Goal: Transaction & Acquisition: Subscribe to service/newsletter

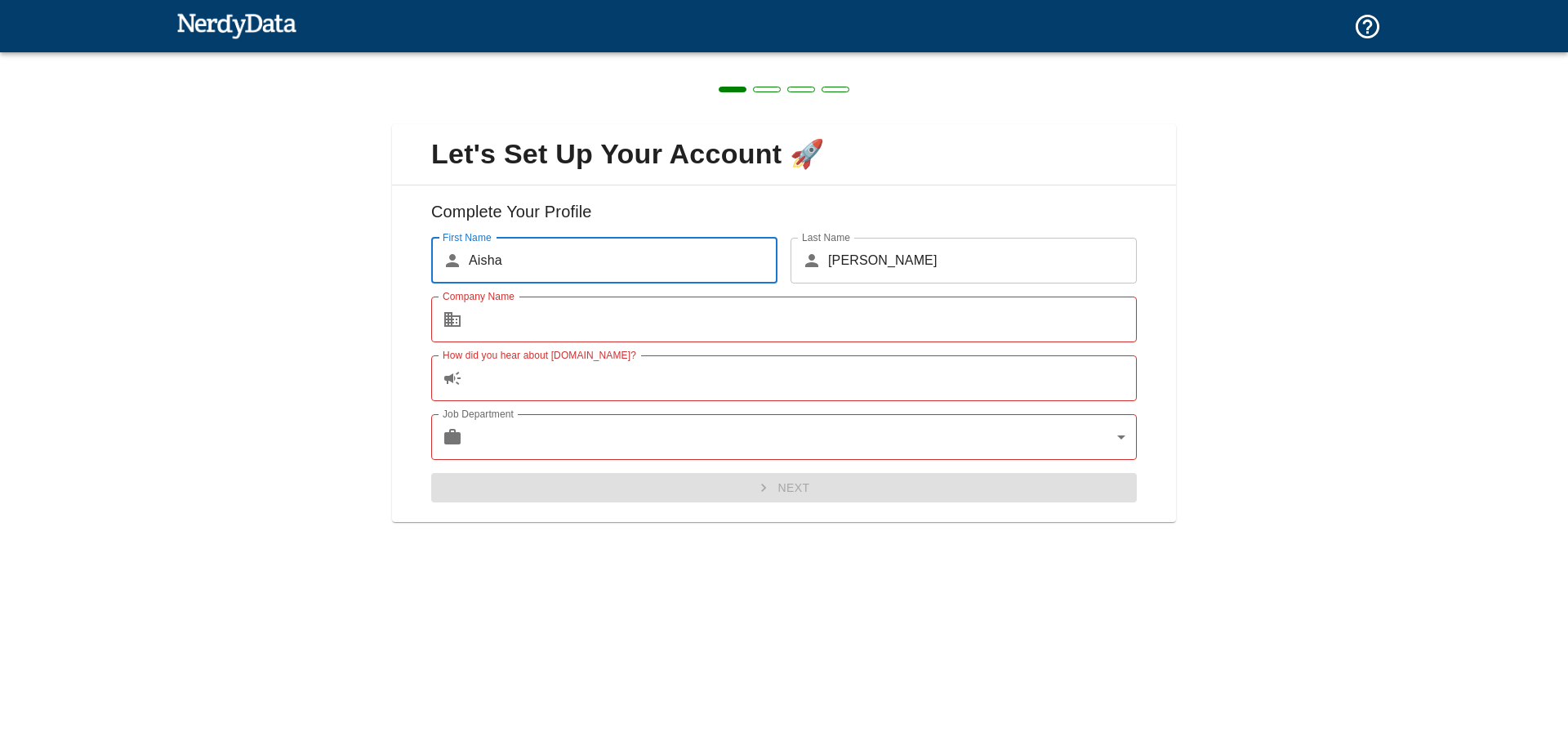
click at [491, 321] on input "Company Name" at bounding box center [802, 319] width 668 height 46
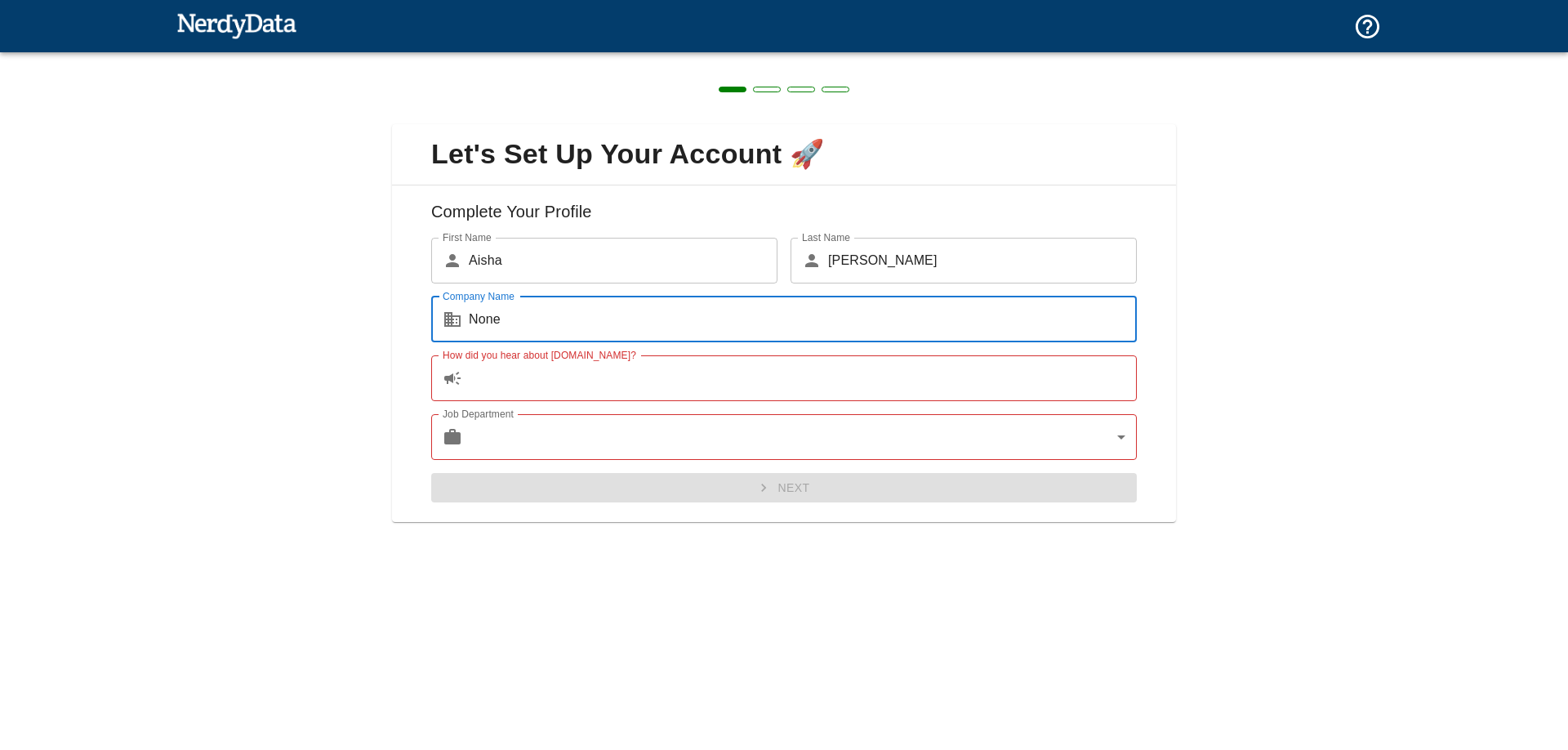
type input "None"
click at [508, 381] on input "How did you hear about [DOMAIN_NAME]?" at bounding box center [802, 378] width 668 height 46
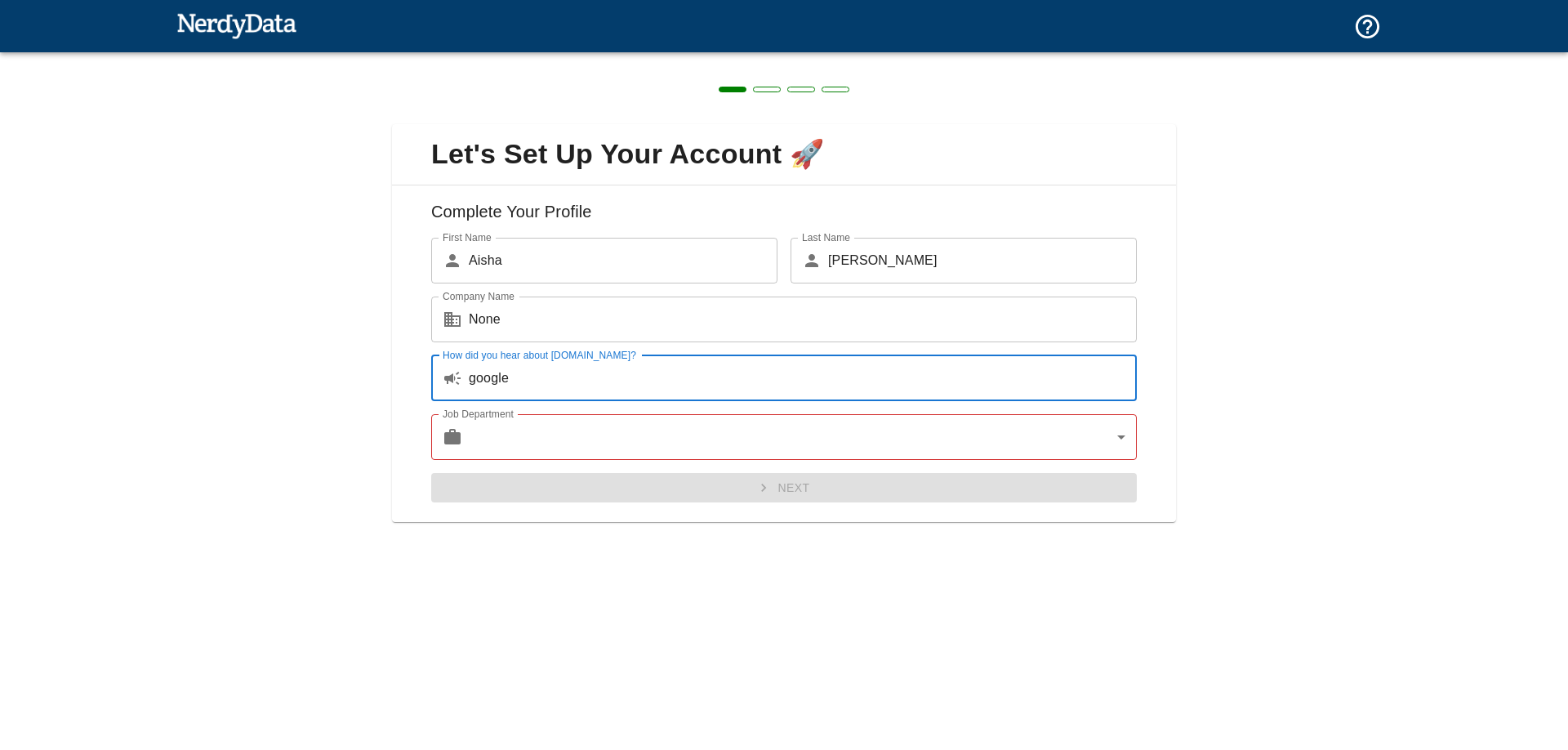
type input "google"
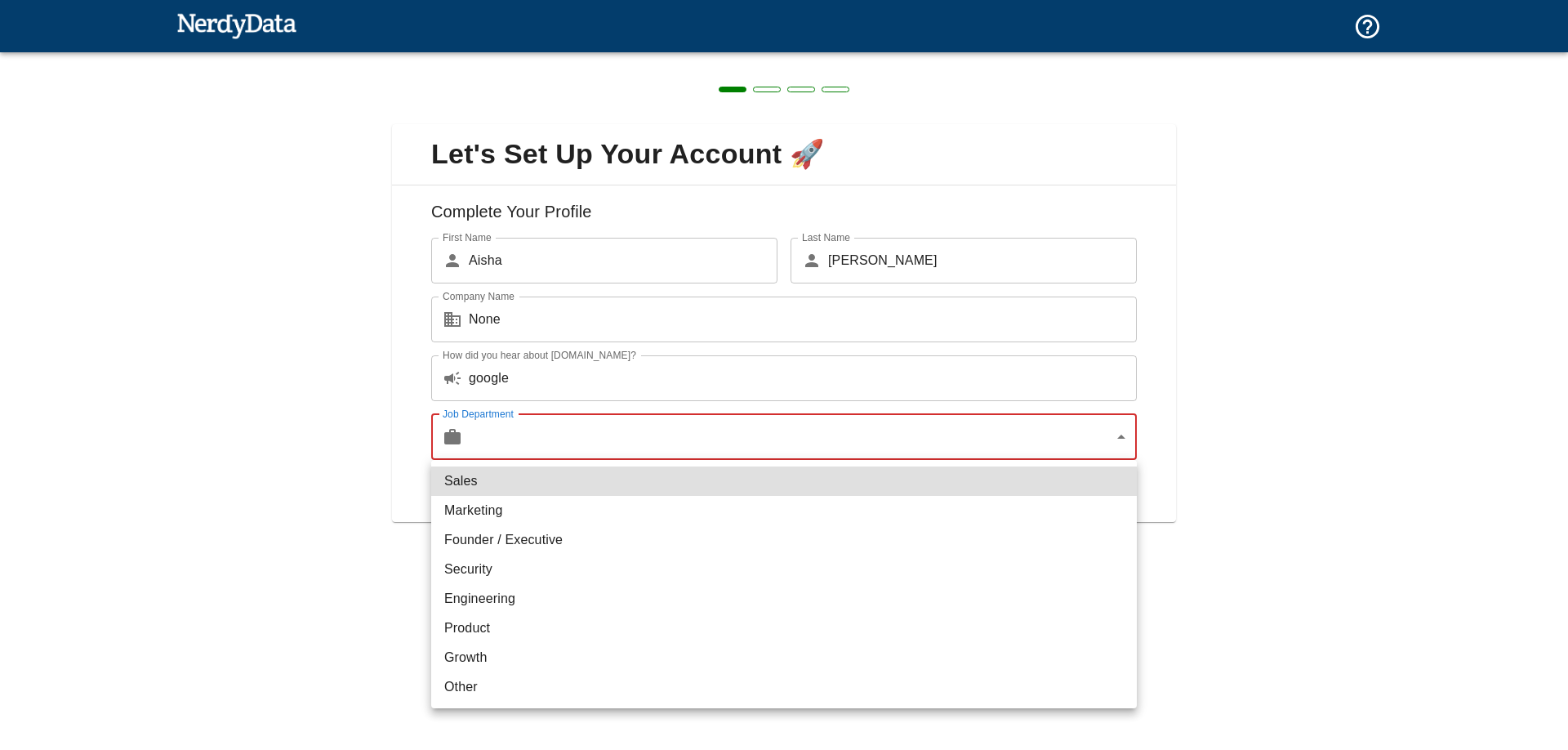
click at [503, 57] on body "Technologies Domains Pricing Products Create a Report Create a list of websites…" at bounding box center [784, 28] width 1568 height 57
click at [501, 512] on li "Marketing" at bounding box center [784, 510] width 706 height 29
type input "marketing"
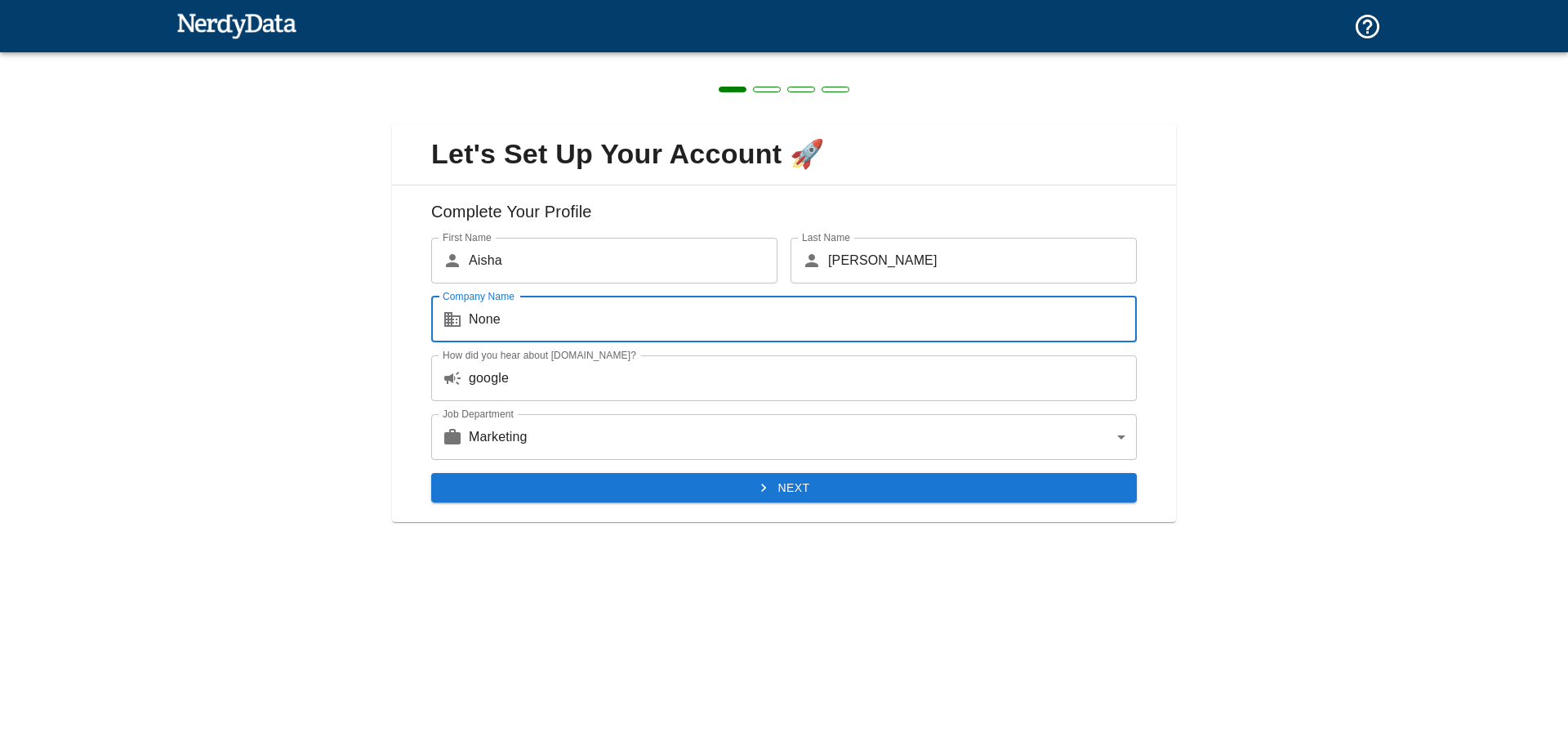
drag, startPoint x: 511, startPoint y: 312, endPoint x: 473, endPoint y: 310, distance: 38.1
click at [473, 310] on input "None" at bounding box center [802, 319] width 668 height 46
click at [551, 327] on input "None" at bounding box center [802, 319] width 668 height 46
drag, startPoint x: 521, startPoint y: 312, endPoint x: 436, endPoint y: 313, distance: 85.0
click at [439, 313] on div "​ None Company Name" at bounding box center [784, 319] width 706 height 46
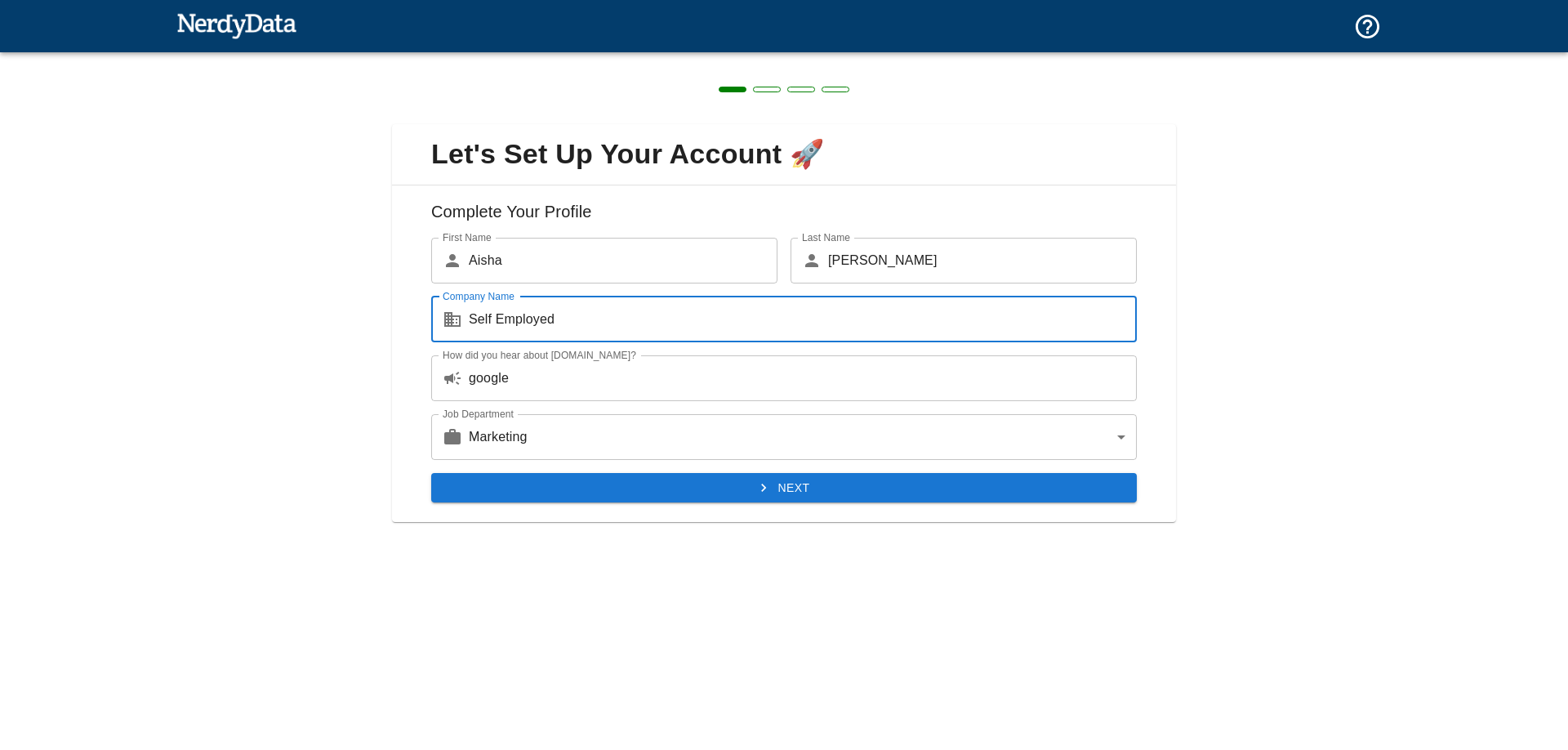
type input "Self Employed"
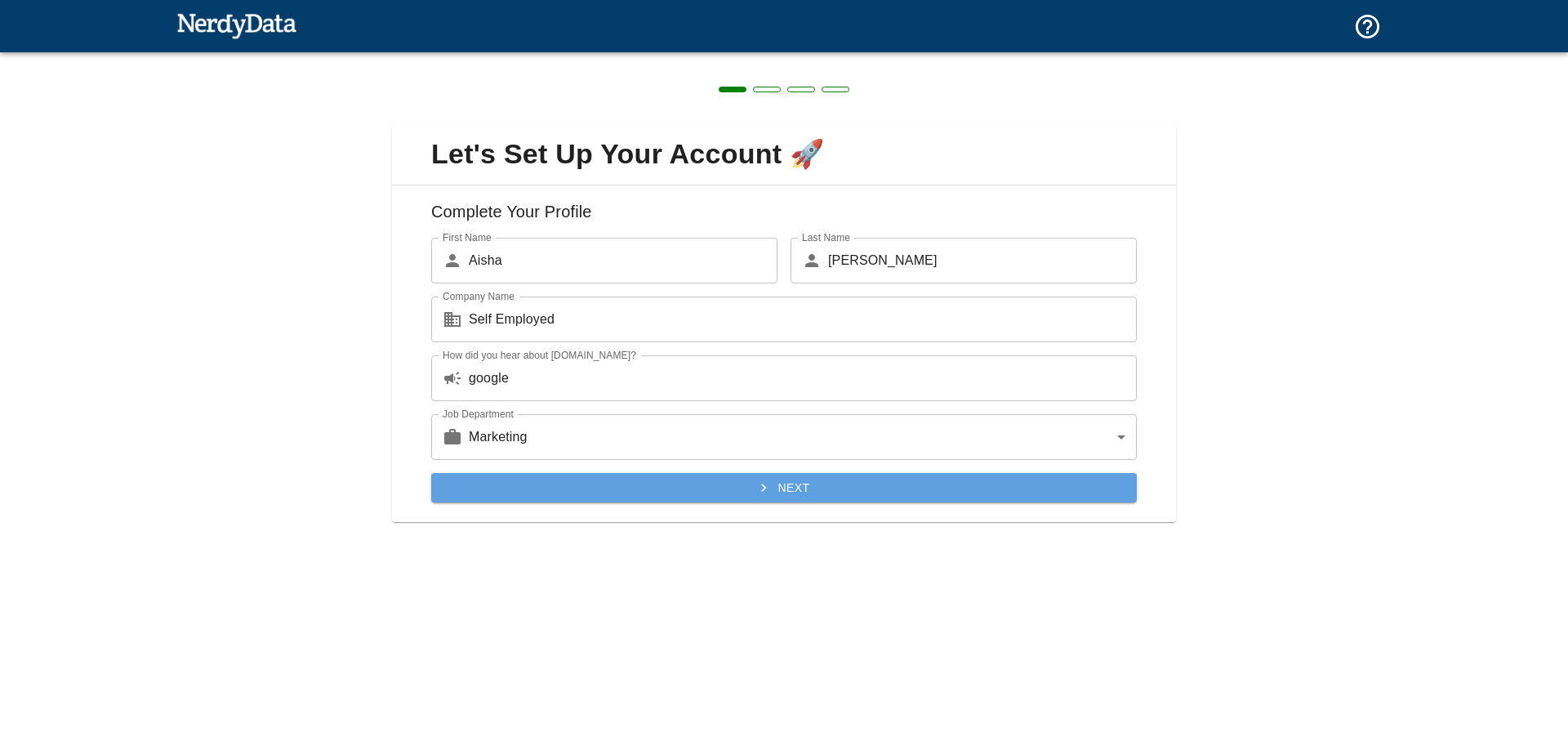
click at [719, 485] on button "Next" at bounding box center [784, 488] width 706 height 30
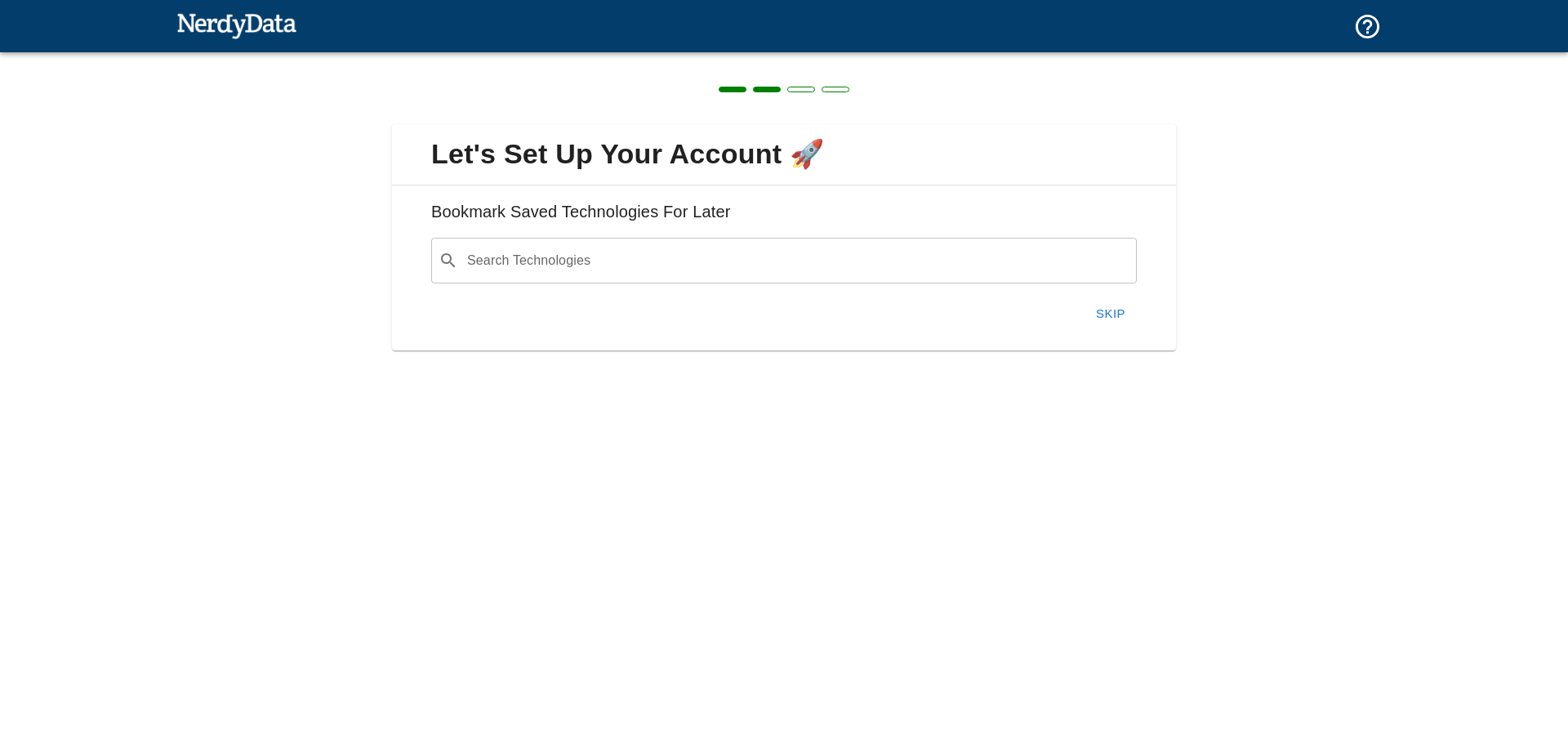
click at [507, 254] on div "Search Technologies ​ Search Technologies" at bounding box center [784, 260] width 706 height 46
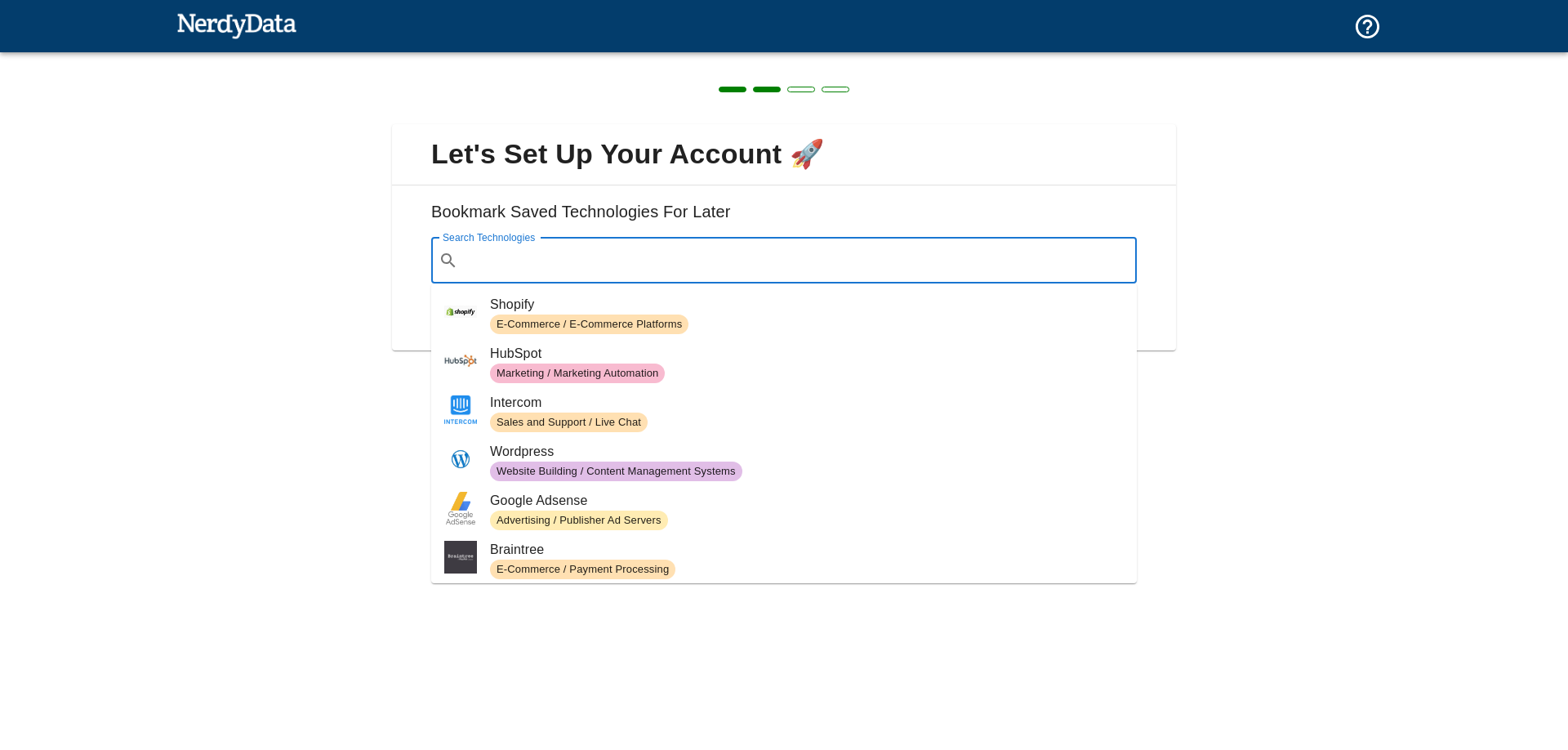
click at [500, 269] on input "Search Technologies" at bounding box center [796, 261] width 665 height 31
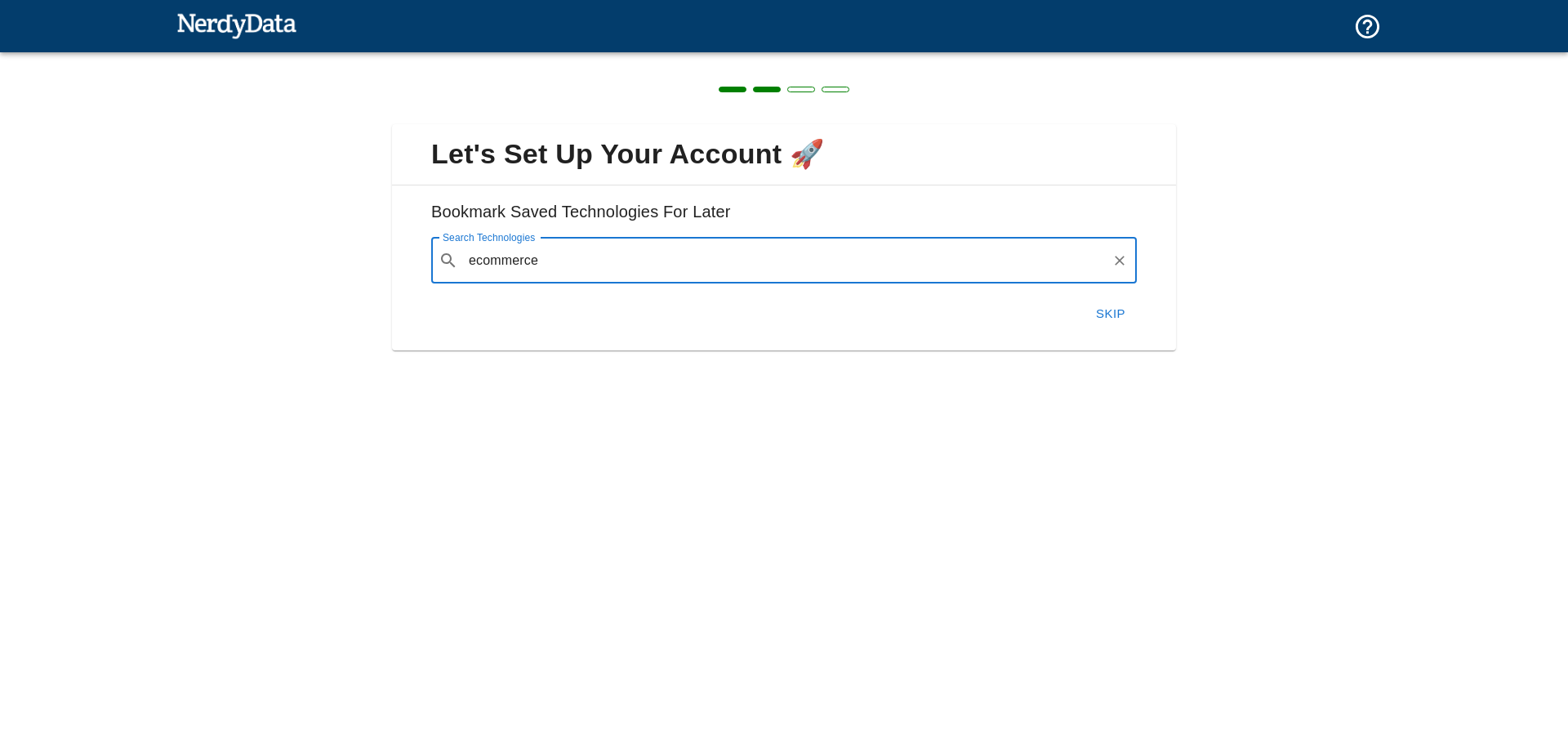
drag, startPoint x: 558, startPoint y: 260, endPoint x: 432, endPoint y: 259, distance: 126.0
click at [434, 257] on div "​ ecommerce Search Technologies" at bounding box center [784, 260] width 706 height 46
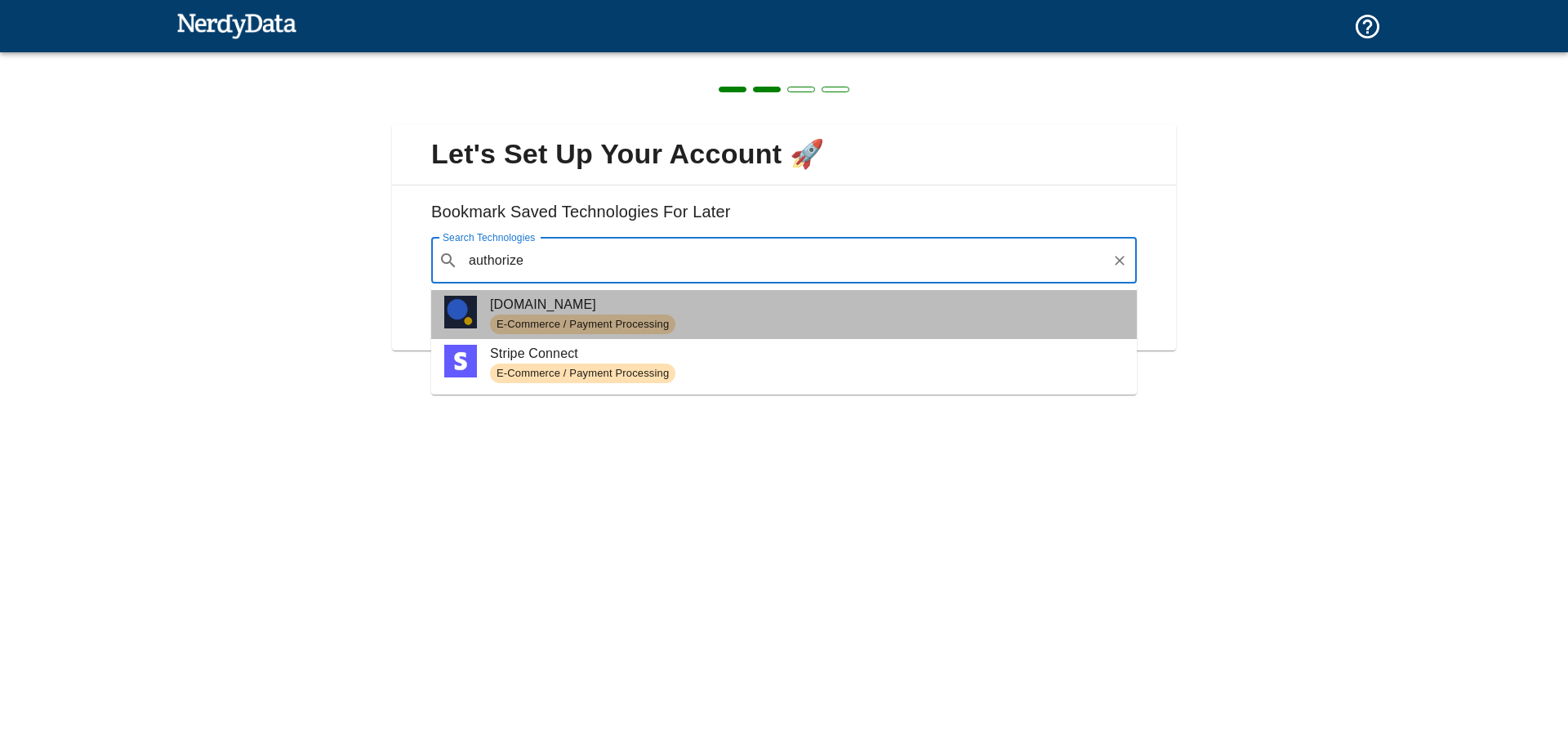
click at [541, 315] on div "E-Commerce / Payment Processing" at bounding box center [582, 324] width 186 height 20
type input "authorize"
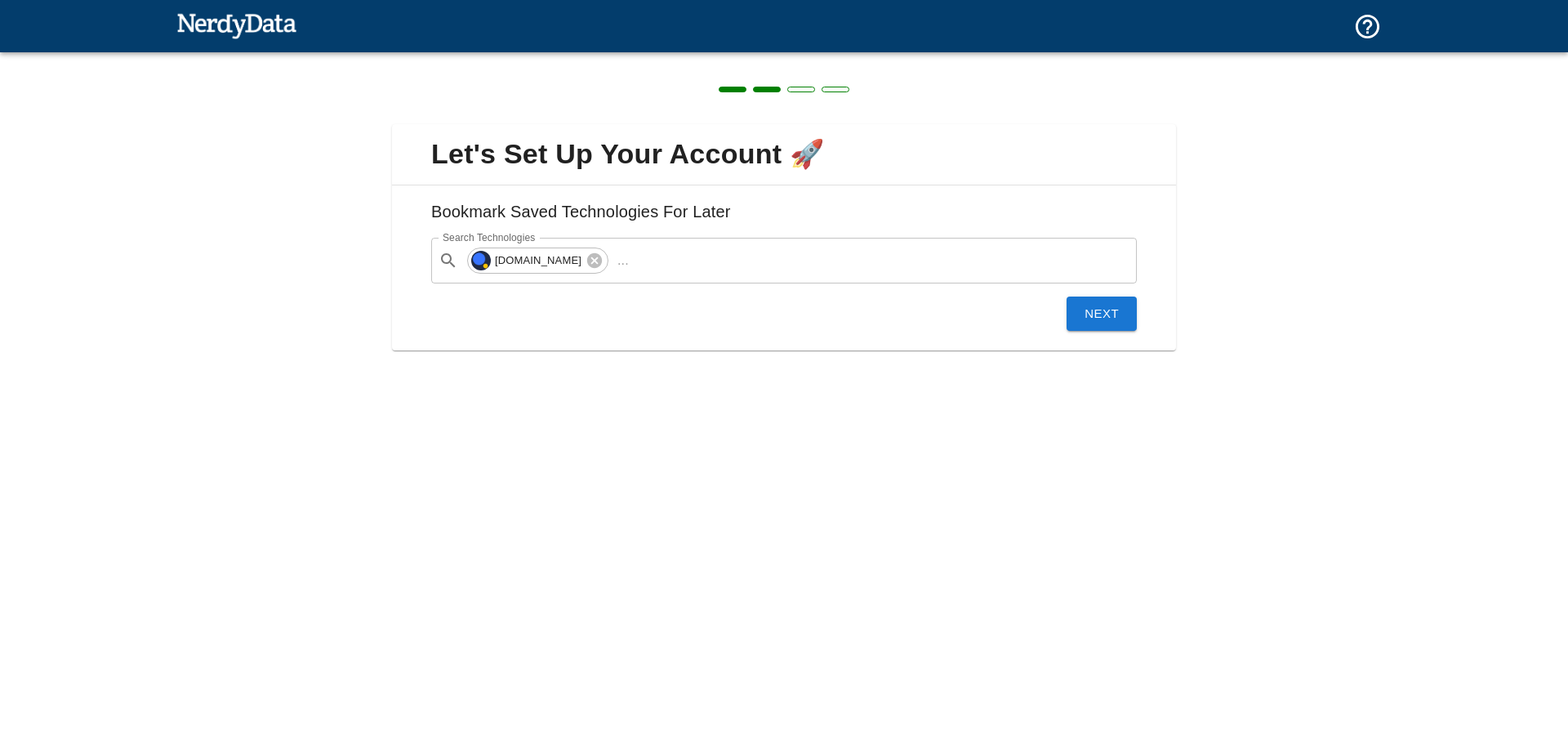
click at [1100, 313] on button "Next" at bounding box center [1102, 313] width 71 height 34
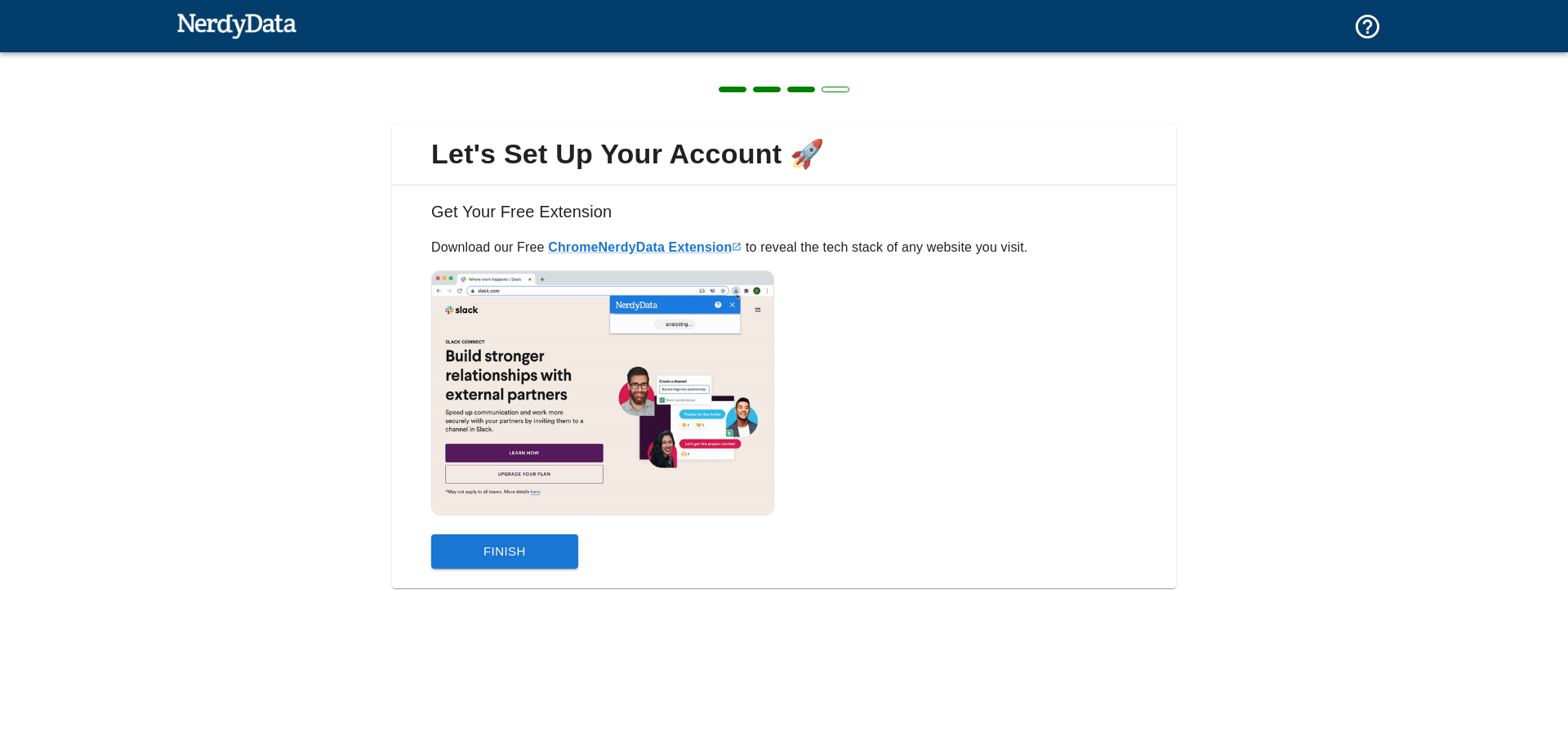
click at [517, 558] on button "Finish" at bounding box center [505, 551] width 147 height 34
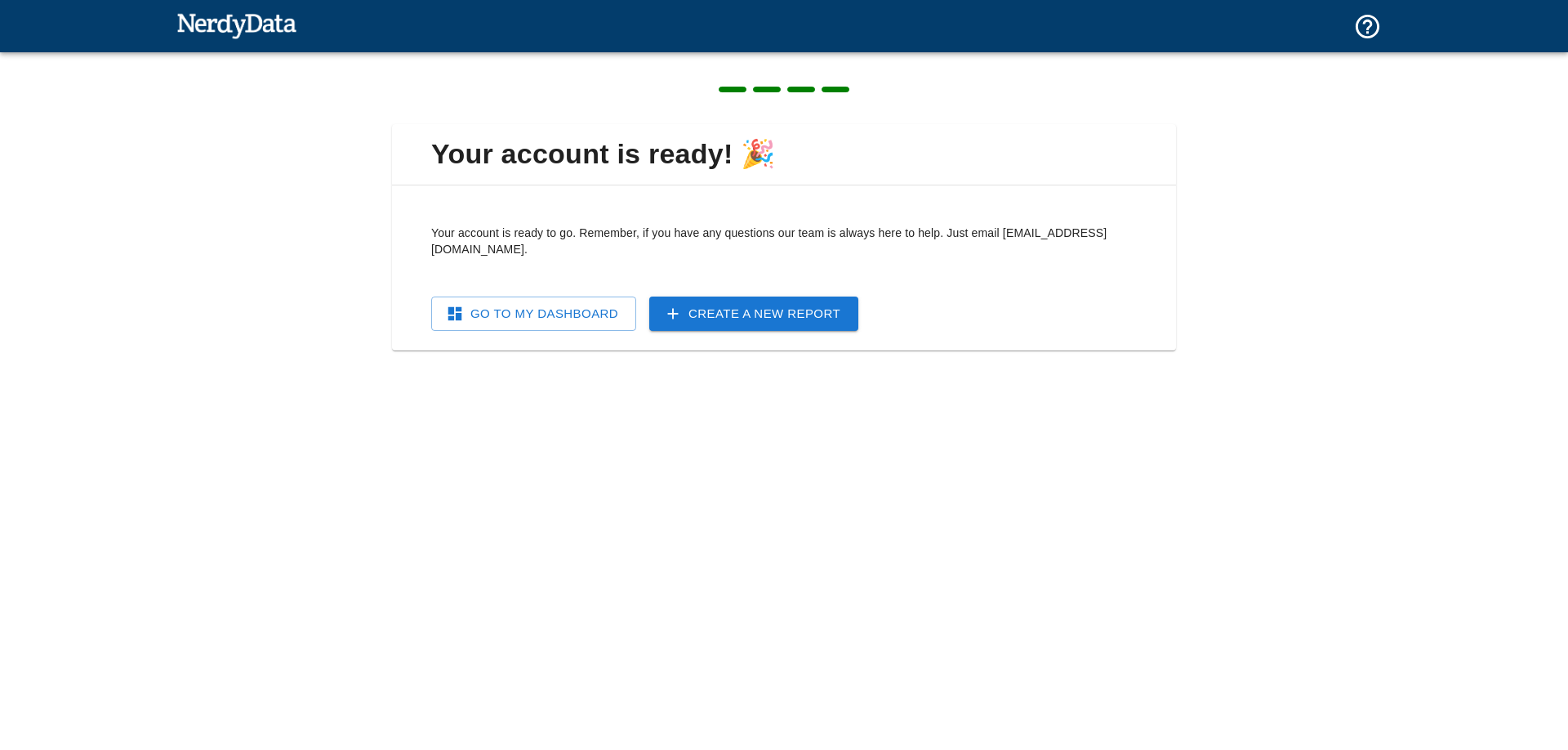
click at [510, 303] on link "Go To My Dashboard" at bounding box center [533, 313] width 205 height 34
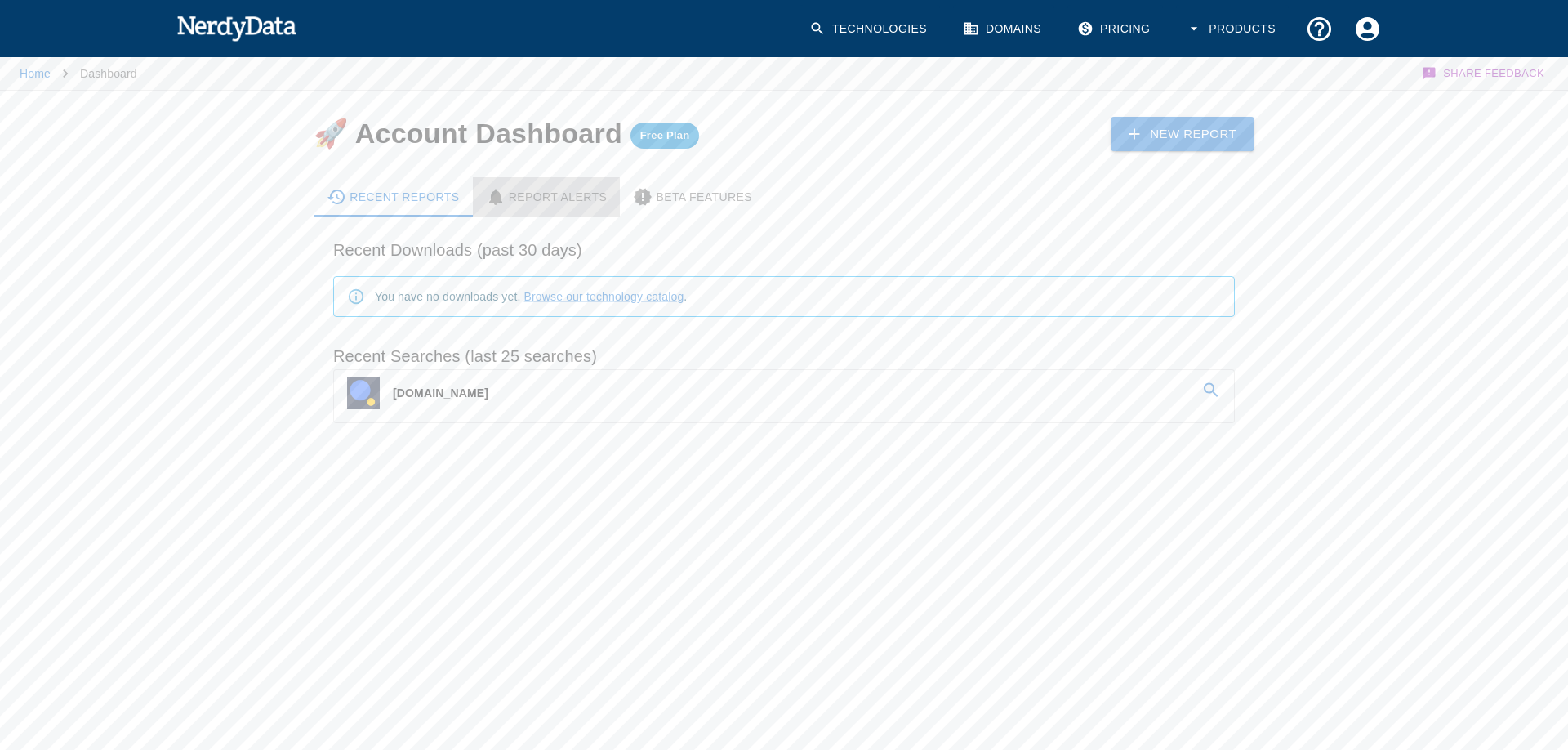
click at [564, 194] on div "Report Alerts" at bounding box center [547, 196] width 122 height 20
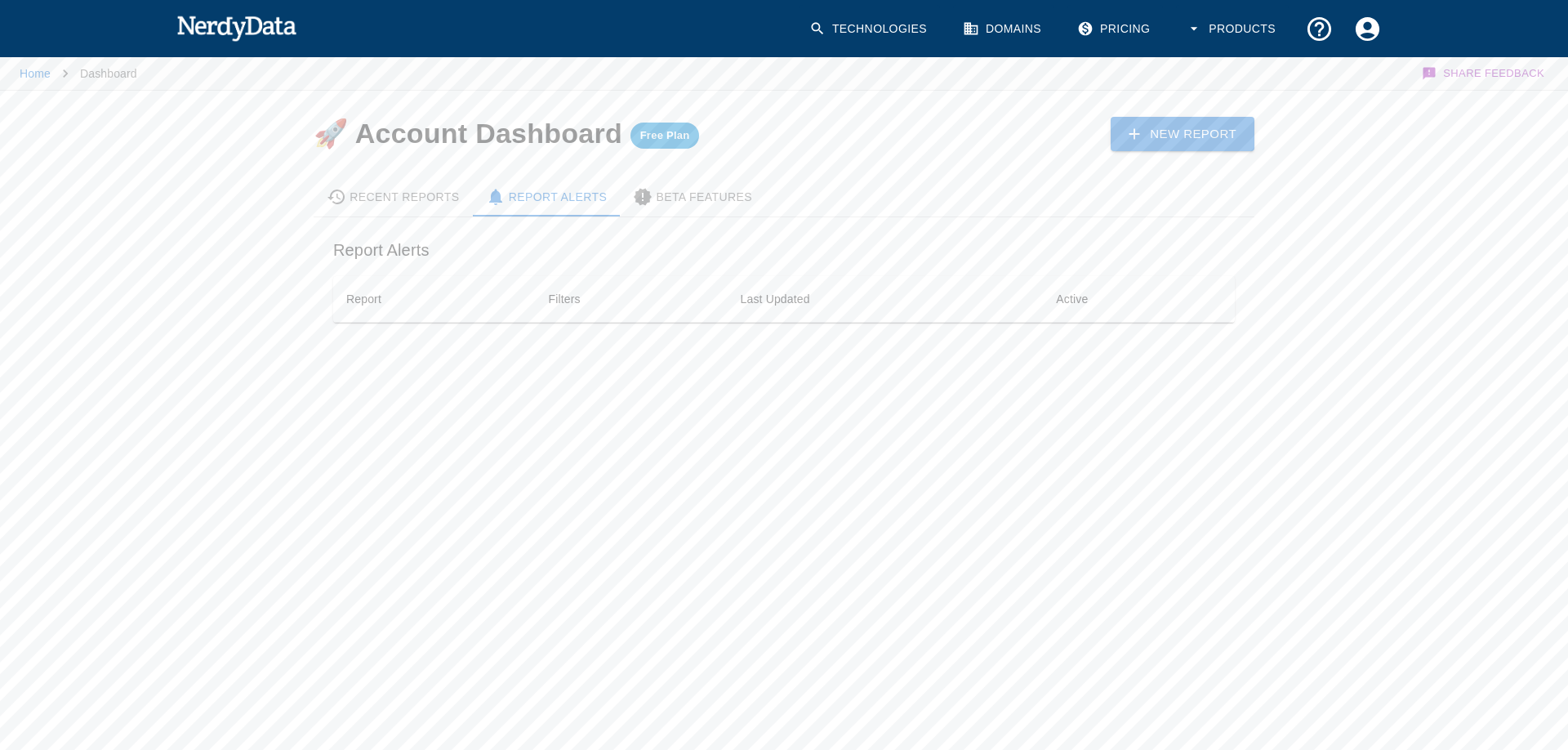
click at [727, 196] on div "Beta Features" at bounding box center [692, 196] width 119 height 20
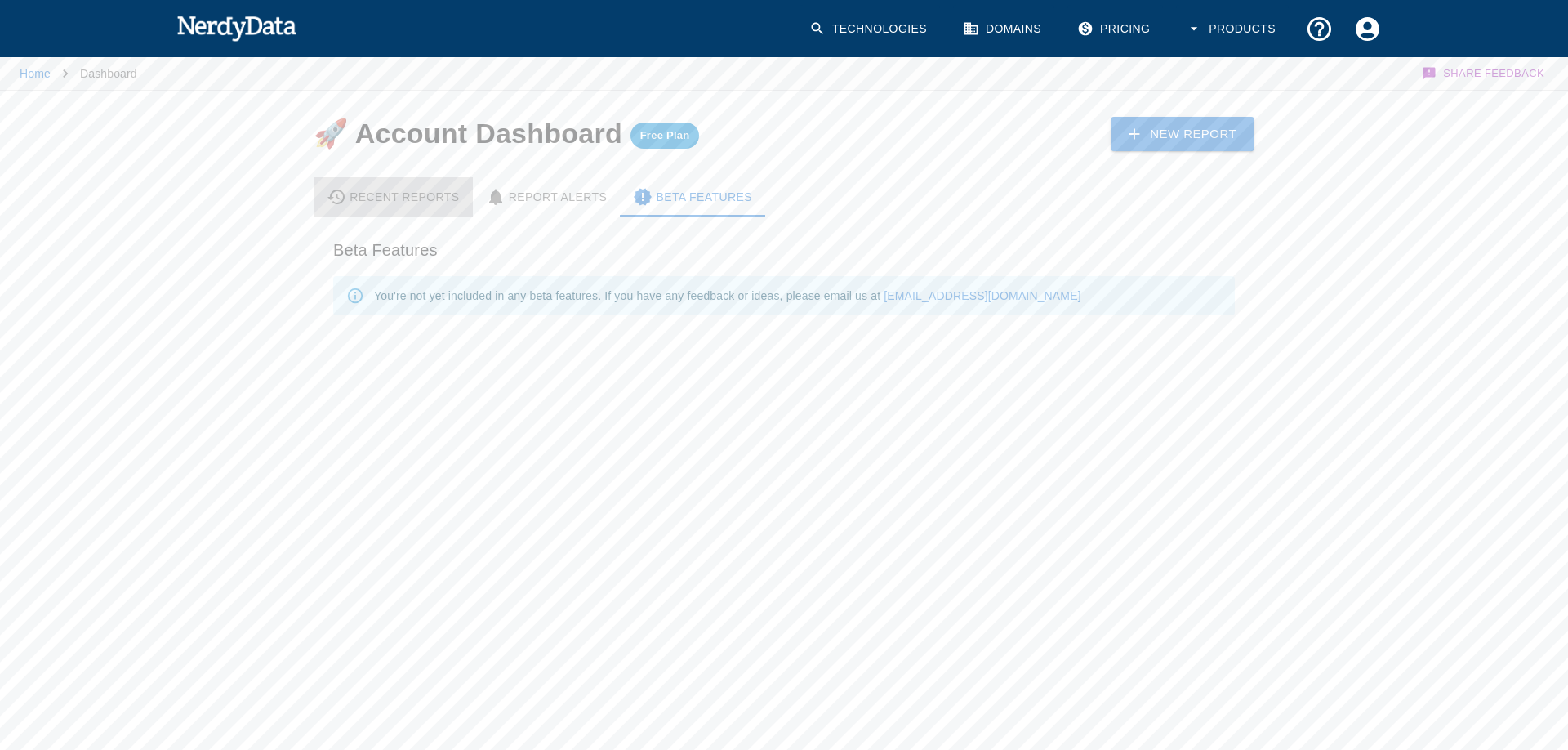
click at [397, 199] on div "Recent Reports" at bounding box center [394, 196] width 134 height 20
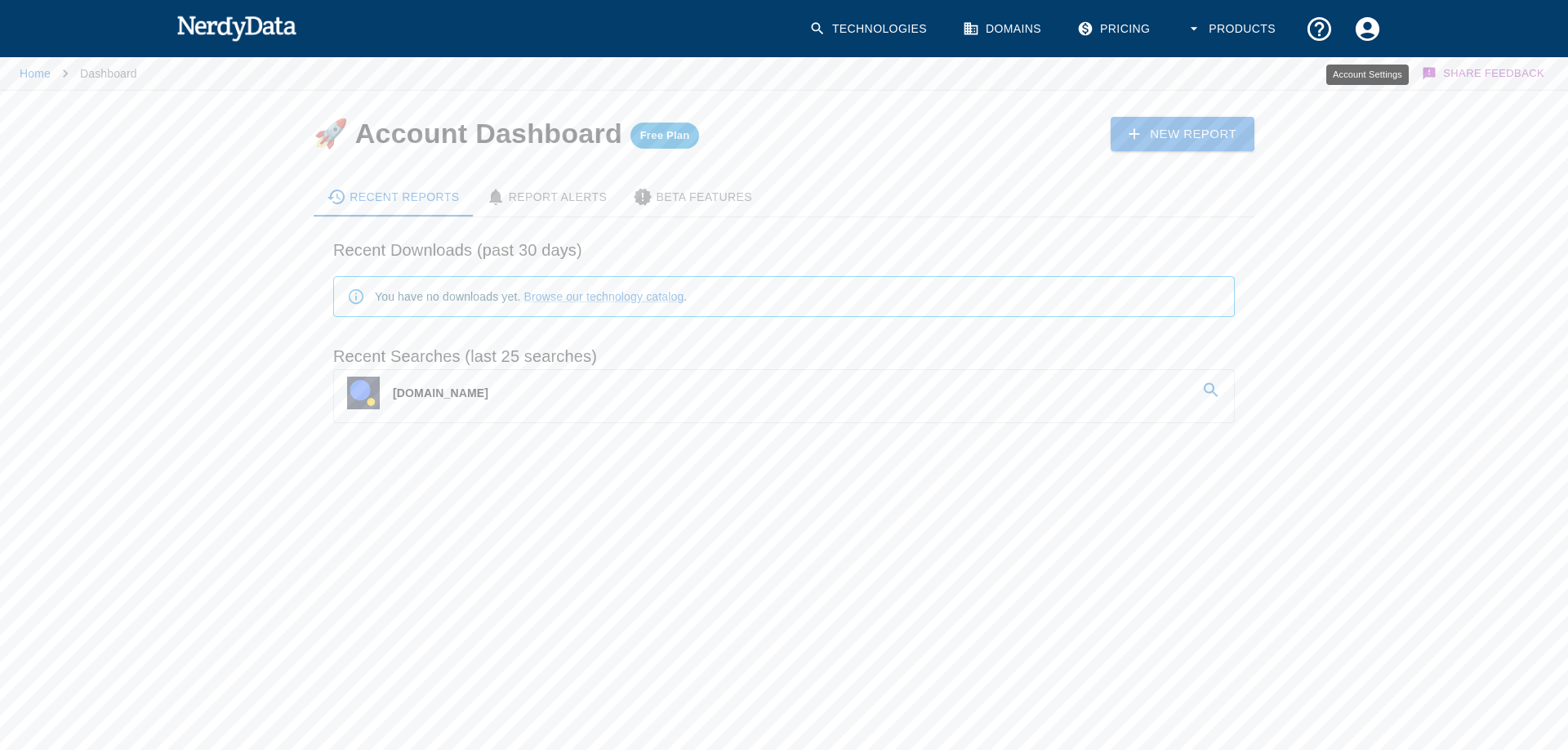
click at [1367, 38] on icon "Account Settings" at bounding box center [1368, 28] width 24 height 24
click at [1207, 389] on div at bounding box center [784, 375] width 1568 height 750
click at [1211, 384] on icon at bounding box center [1211, 390] width 14 height 14
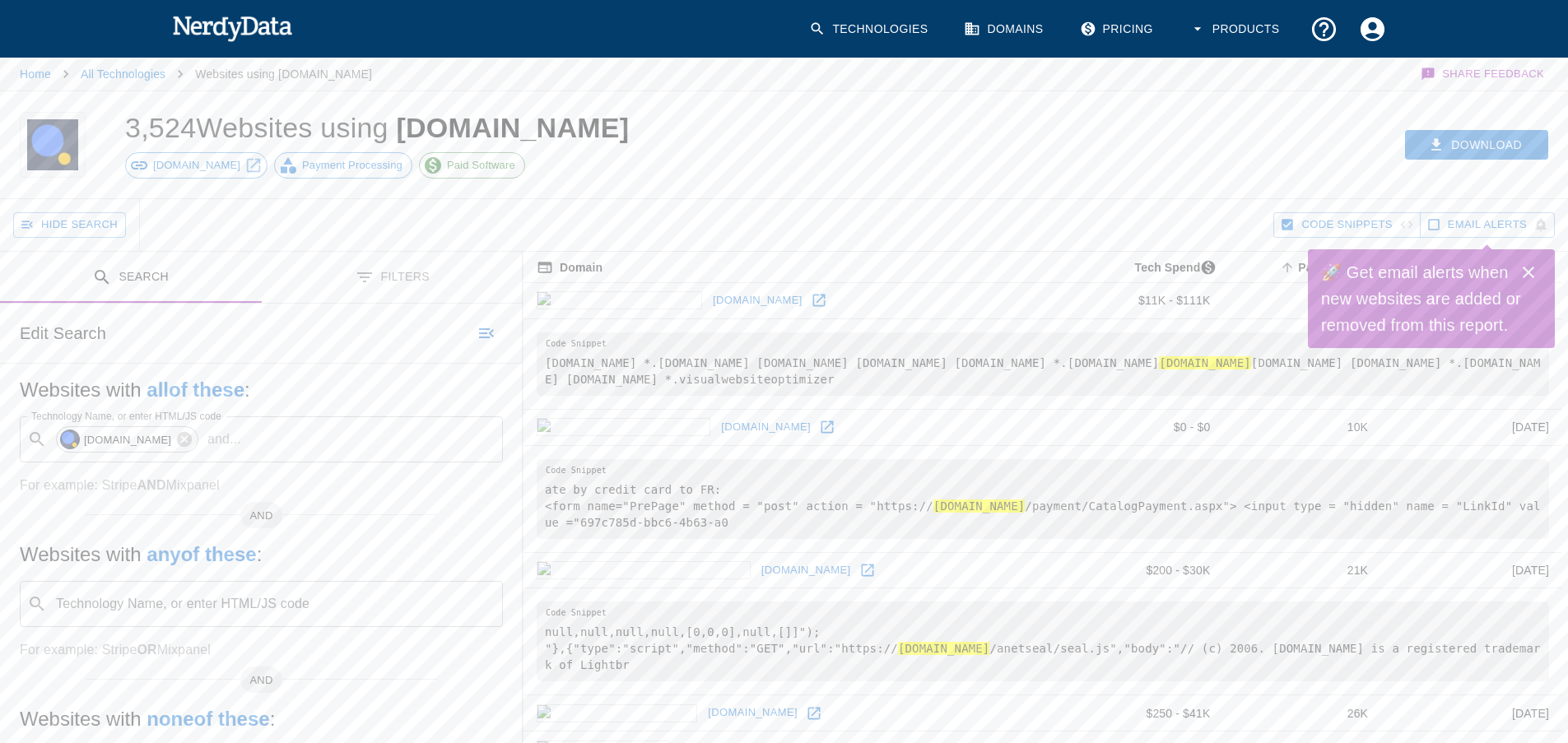
click at [1524, 274] on icon "Close" at bounding box center [1528, 272] width 20 height 20
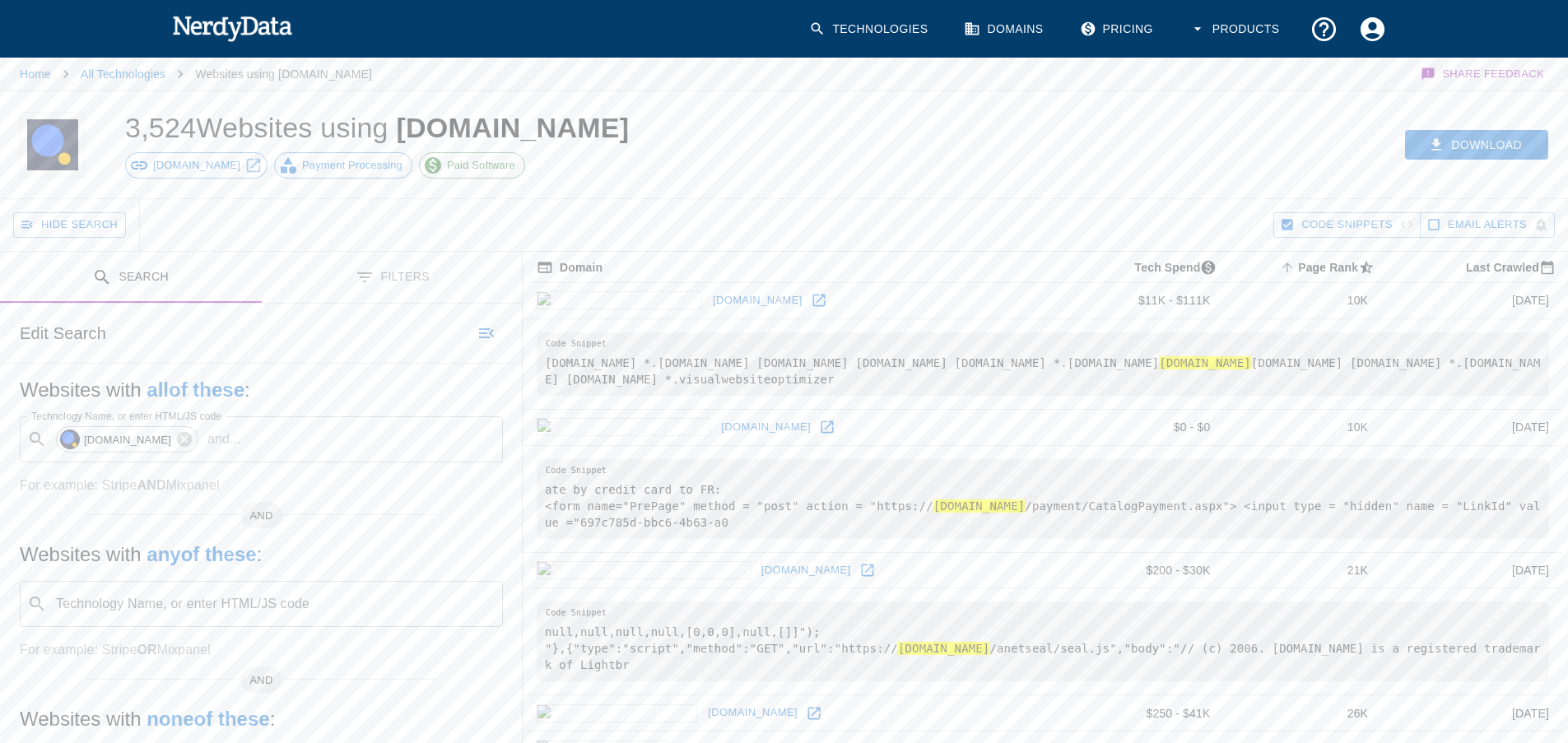
click at [193, 168] on span "[DOMAIN_NAME]" at bounding box center [197, 165] width 105 height 17
click at [1484, 144] on button "Download" at bounding box center [1476, 144] width 143 height 31
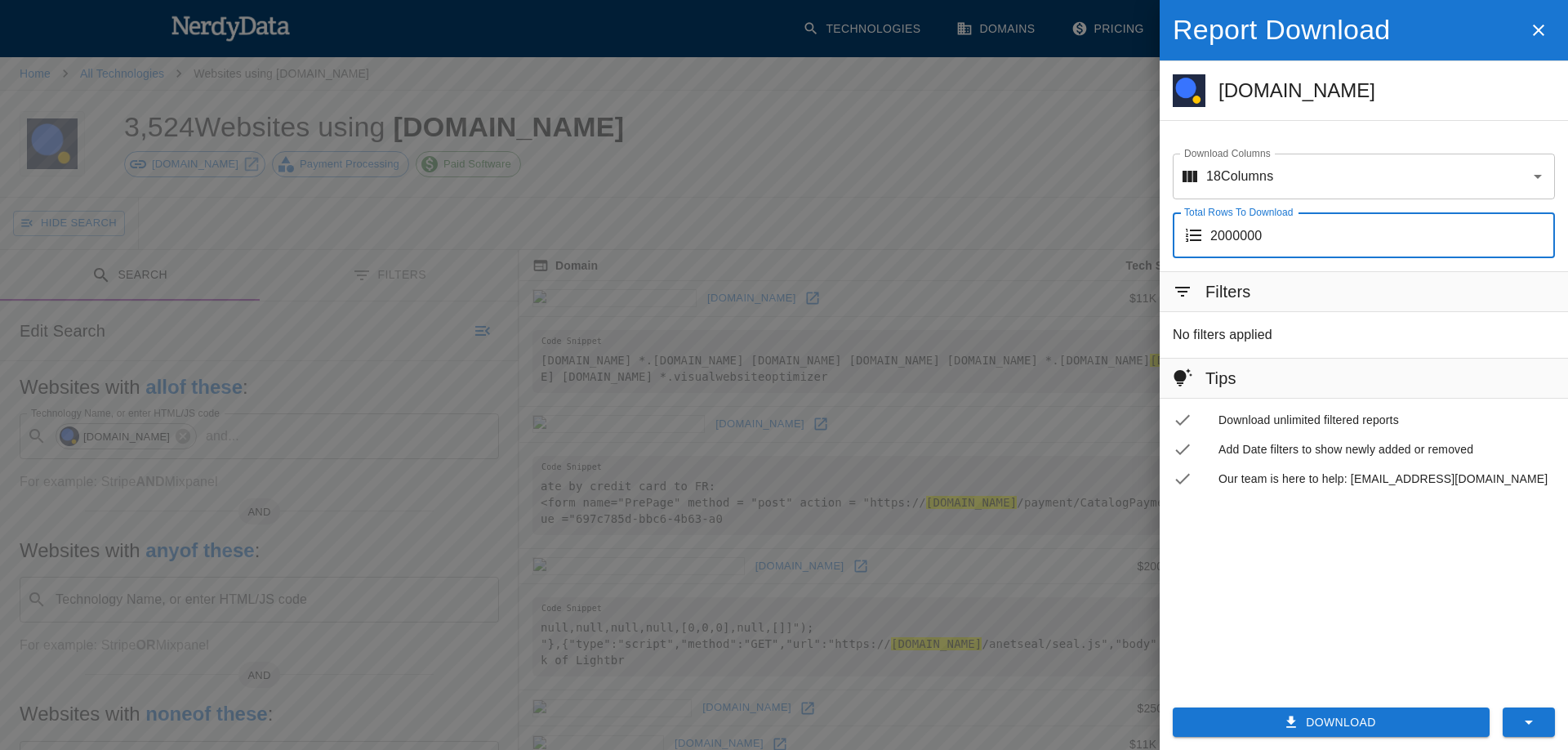
drag, startPoint x: 1266, startPoint y: 236, endPoint x: 1217, endPoint y: 236, distance: 49.0
click at [1217, 236] on input "2000000" at bounding box center [1382, 235] width 345 height 46
click at [1542, 178] on icon "Open" at bounding box center [1538, 177] width 20 height 20
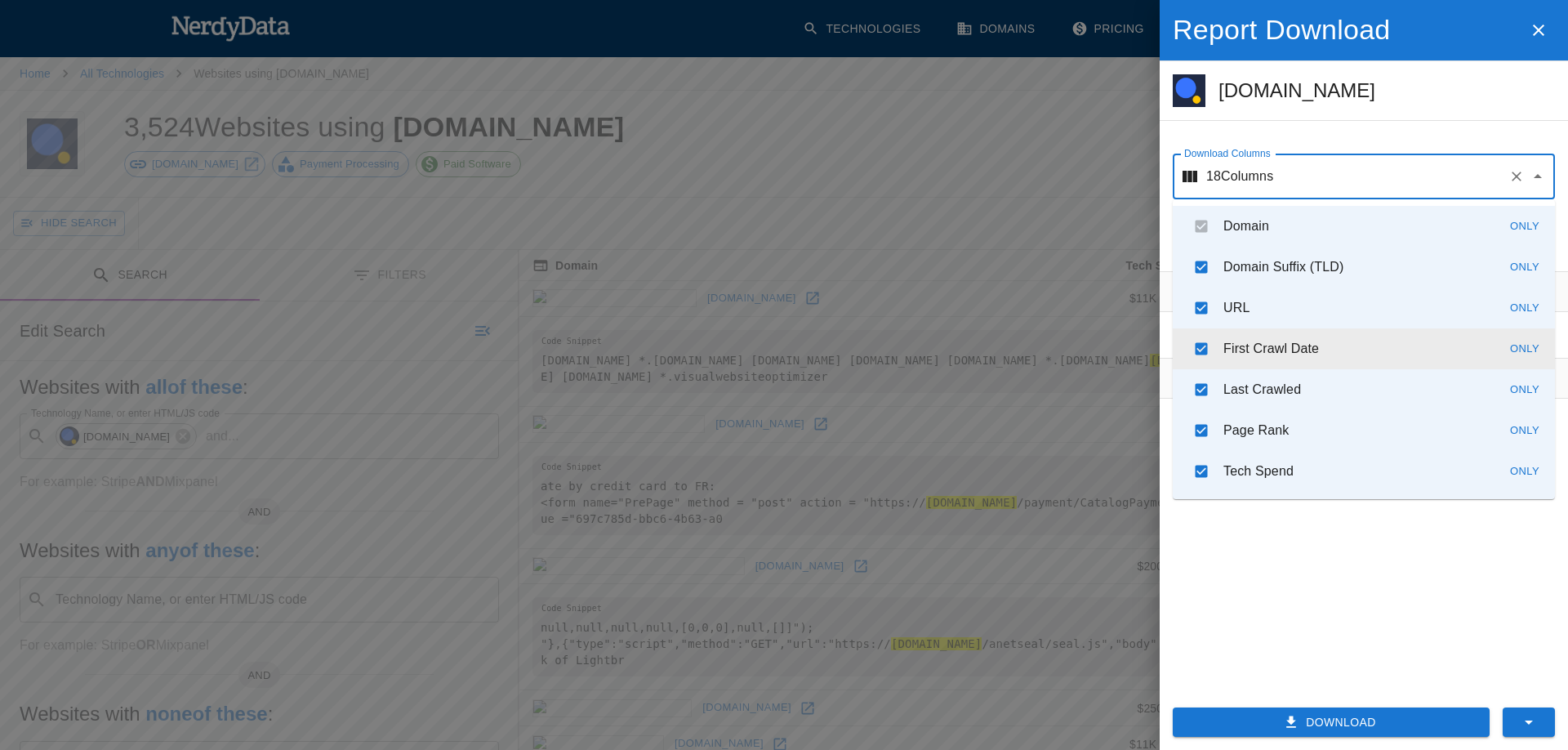
click at [1199, 351] on input "checkbox" at bounding box center [1202, 348] width 31 height 31
checkbox input "false"
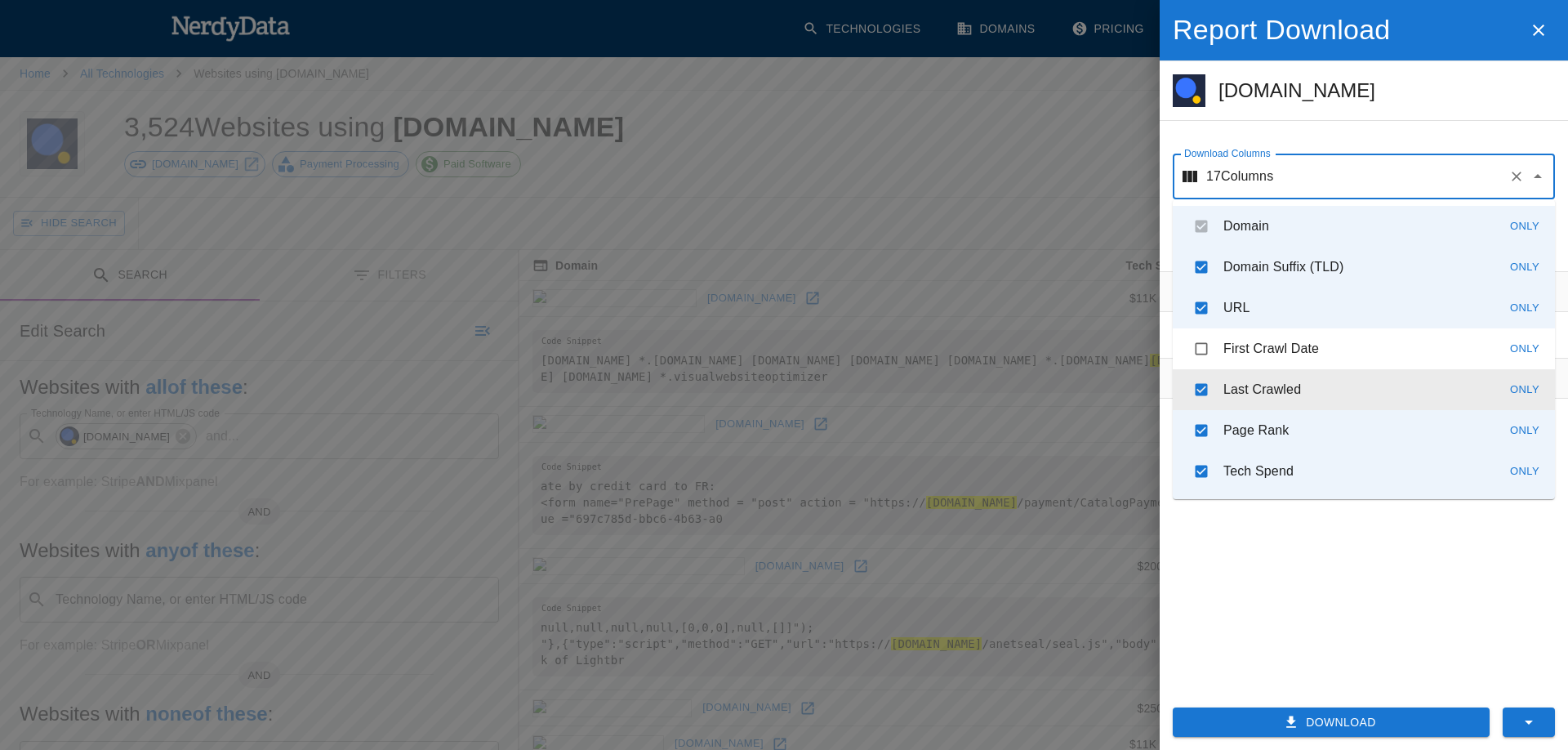
click at [1202, 386] on input "checkbox" at bounding box center [1202, 390] width 31 height 31
checkbox input "false"
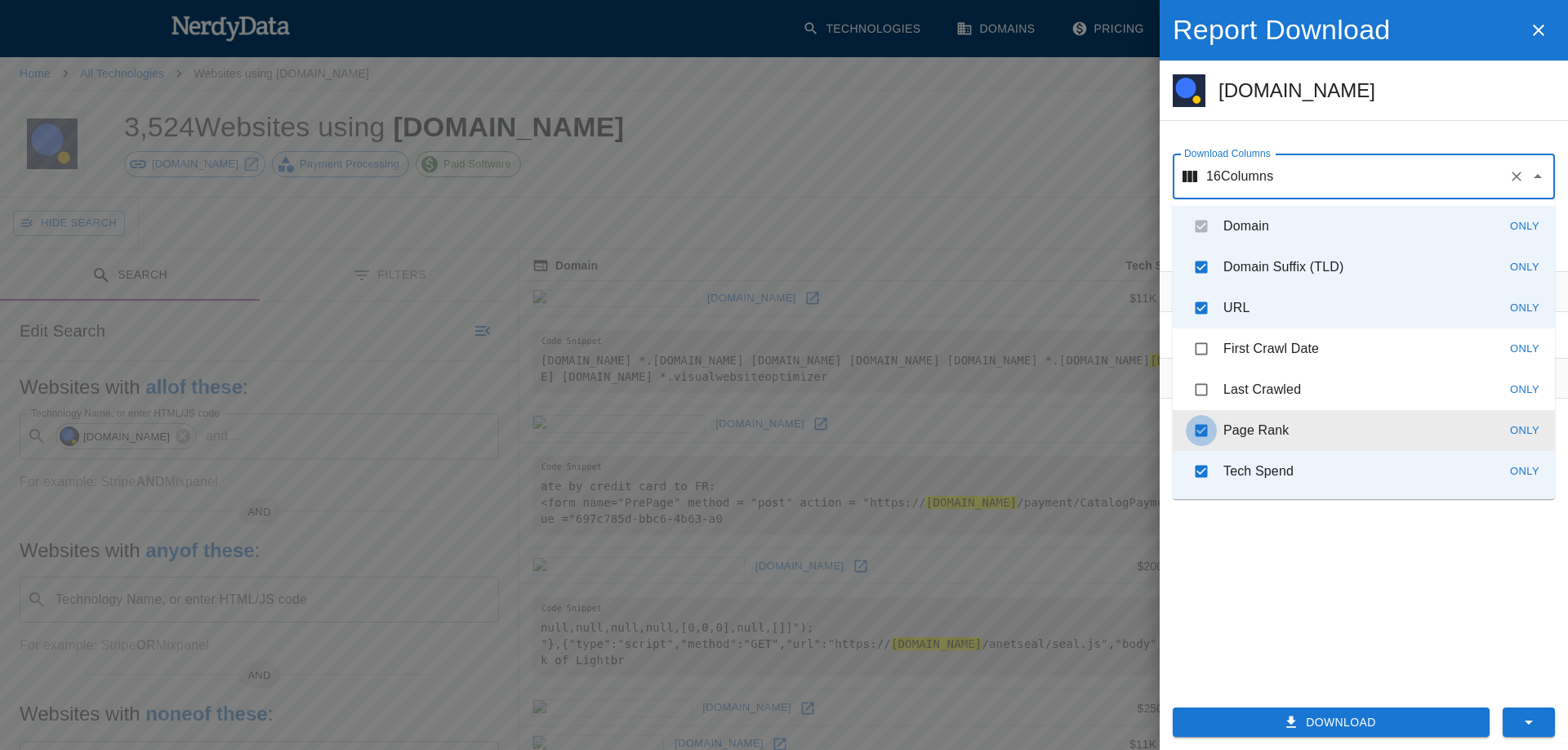
click at [1203, 431] on input "checkbox" at bounding box center [1202, 431] width 31 height 31
checkbox input "false"
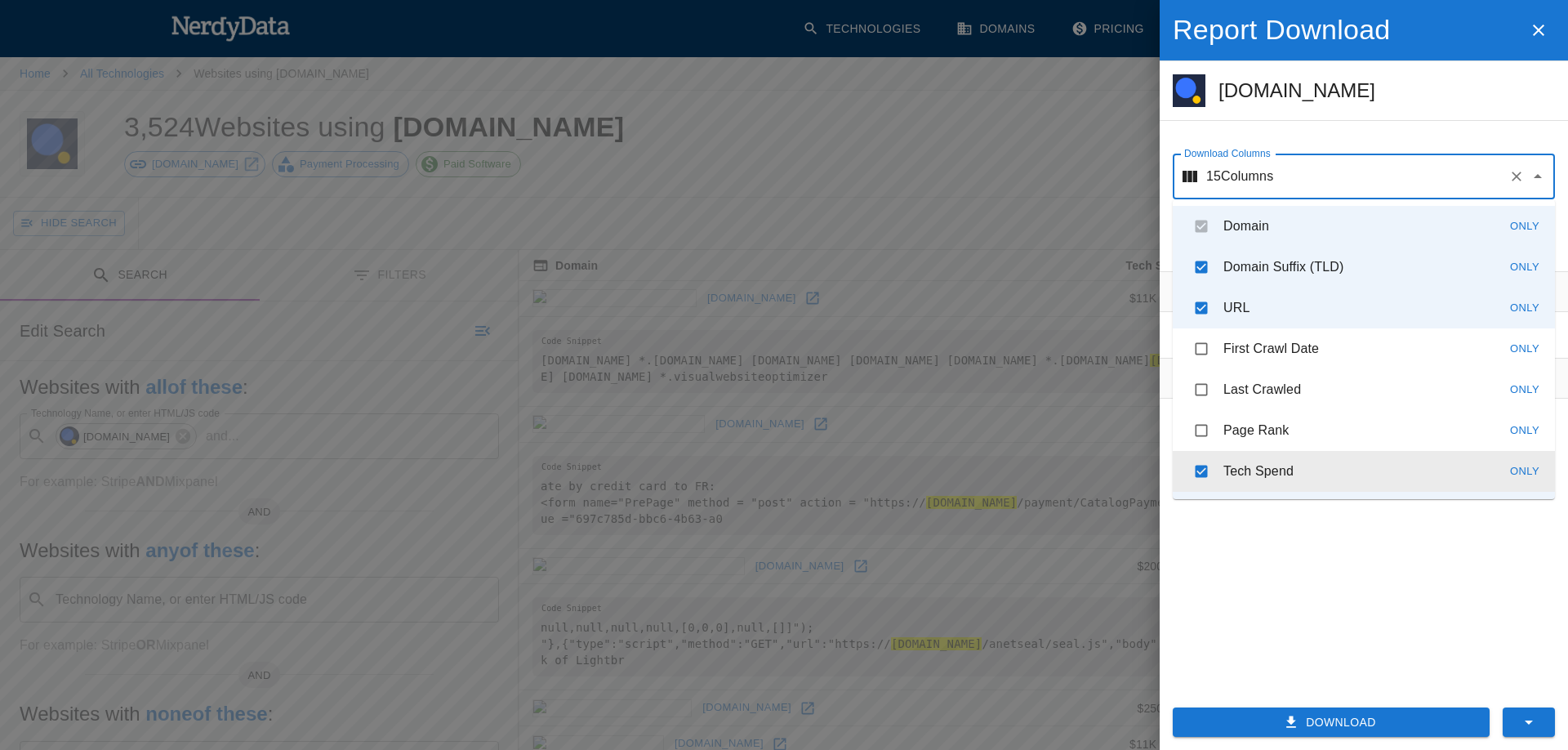
click at [1202, 471] on input "checkbox" at bounding box center [1202, 471] width 31 height 31
checkbox input "false"
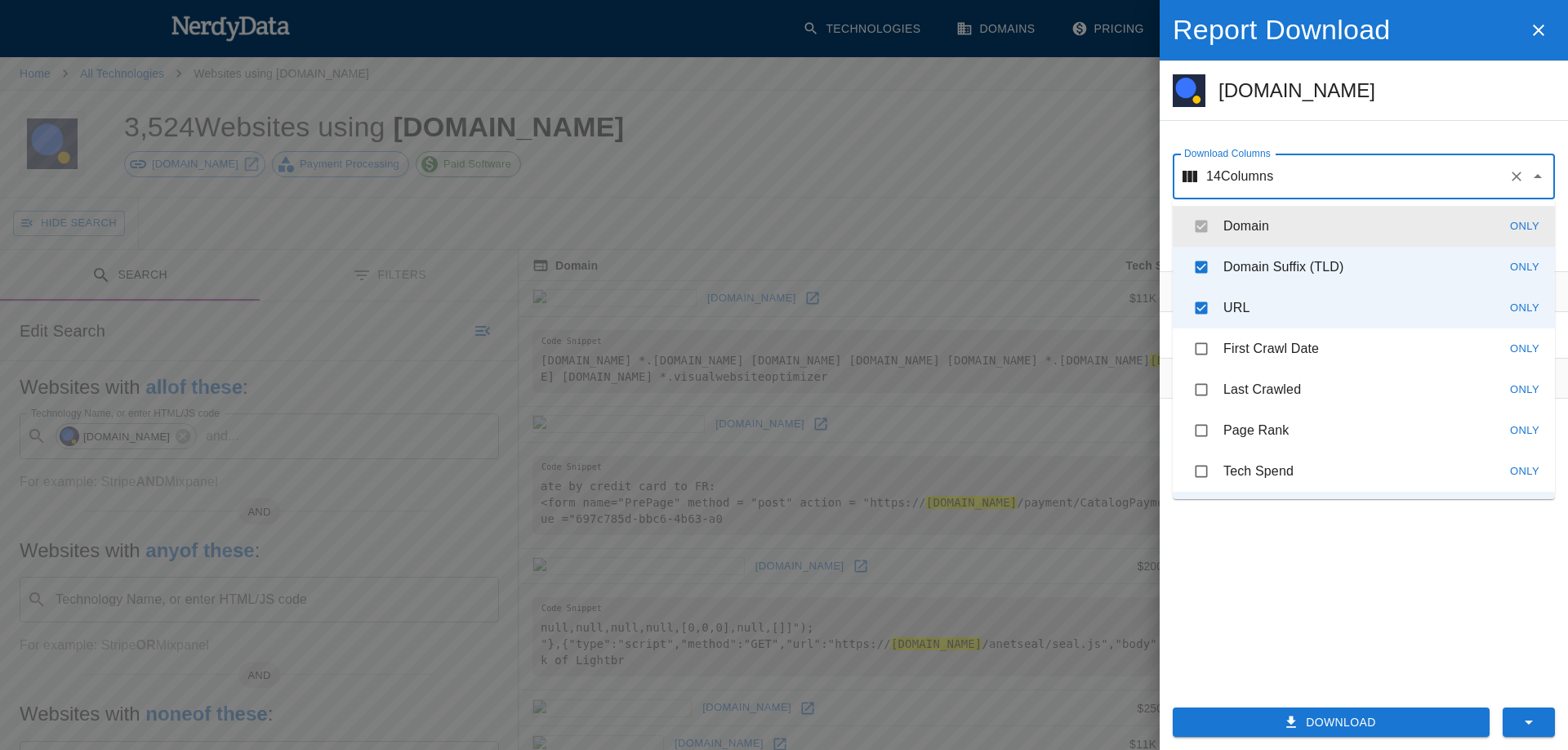
click at [1513, 181] on icon "Clear" at bounding box center [1517, 177] width 10 height 10
checkbox input "false"
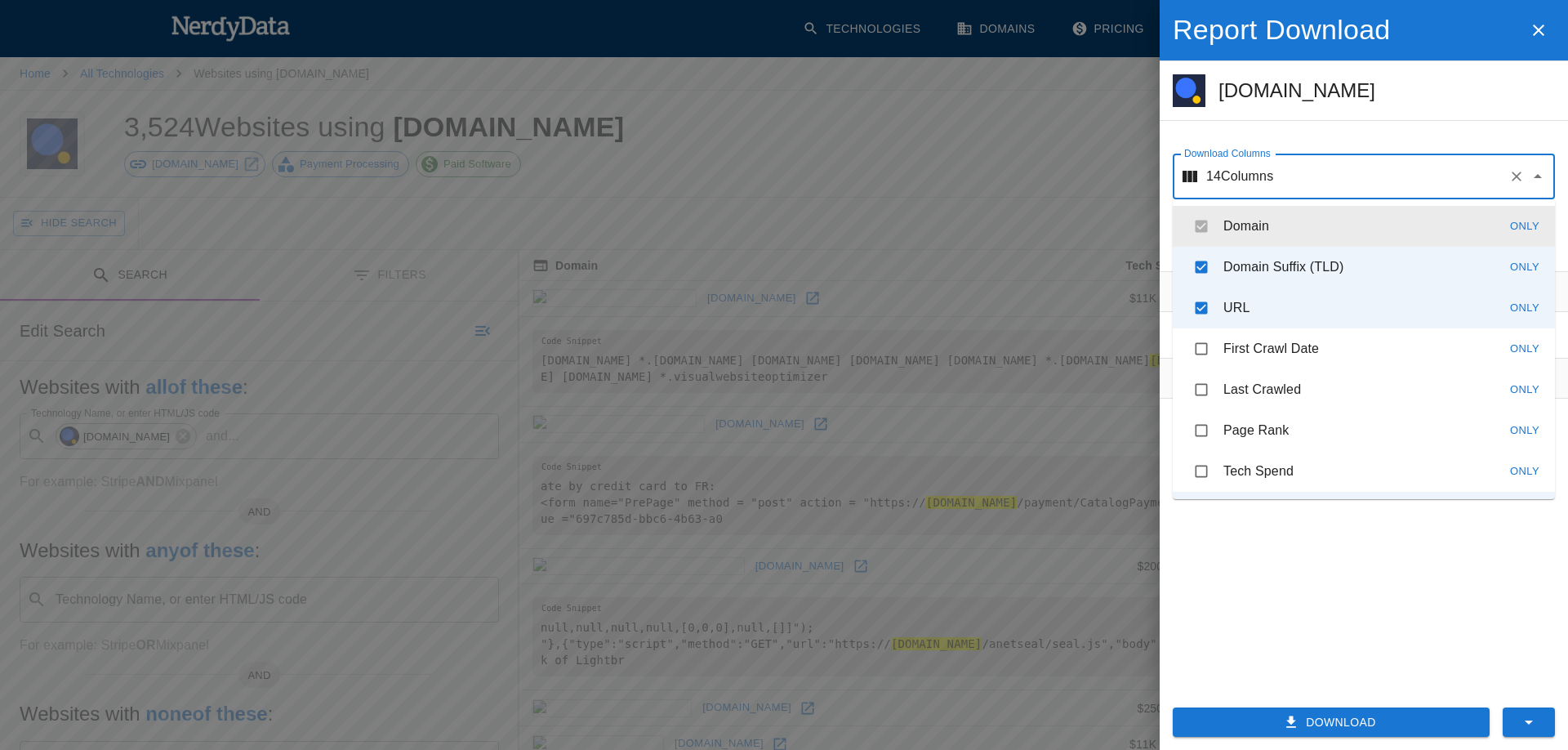
checkbox input "false"
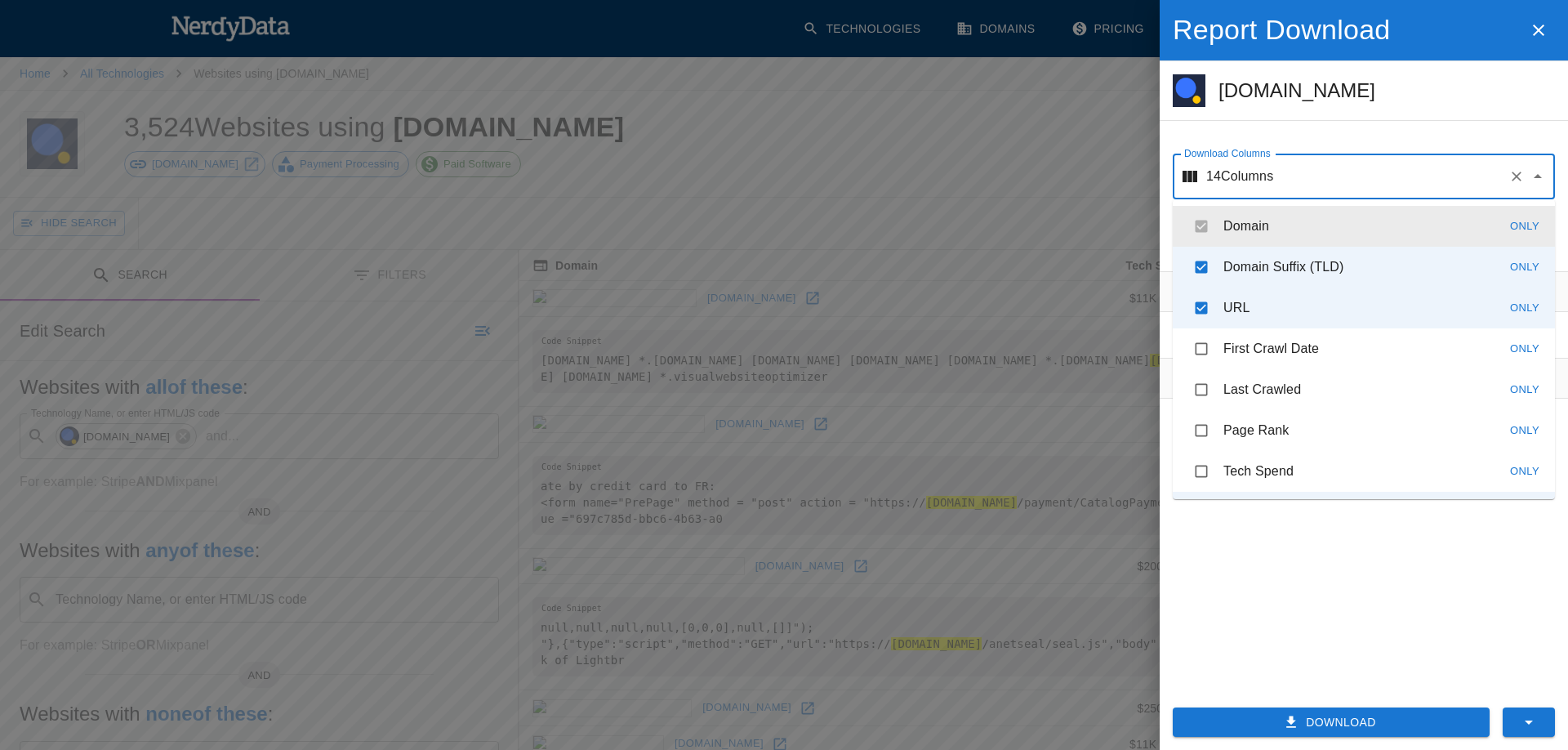
checkbox input "false"
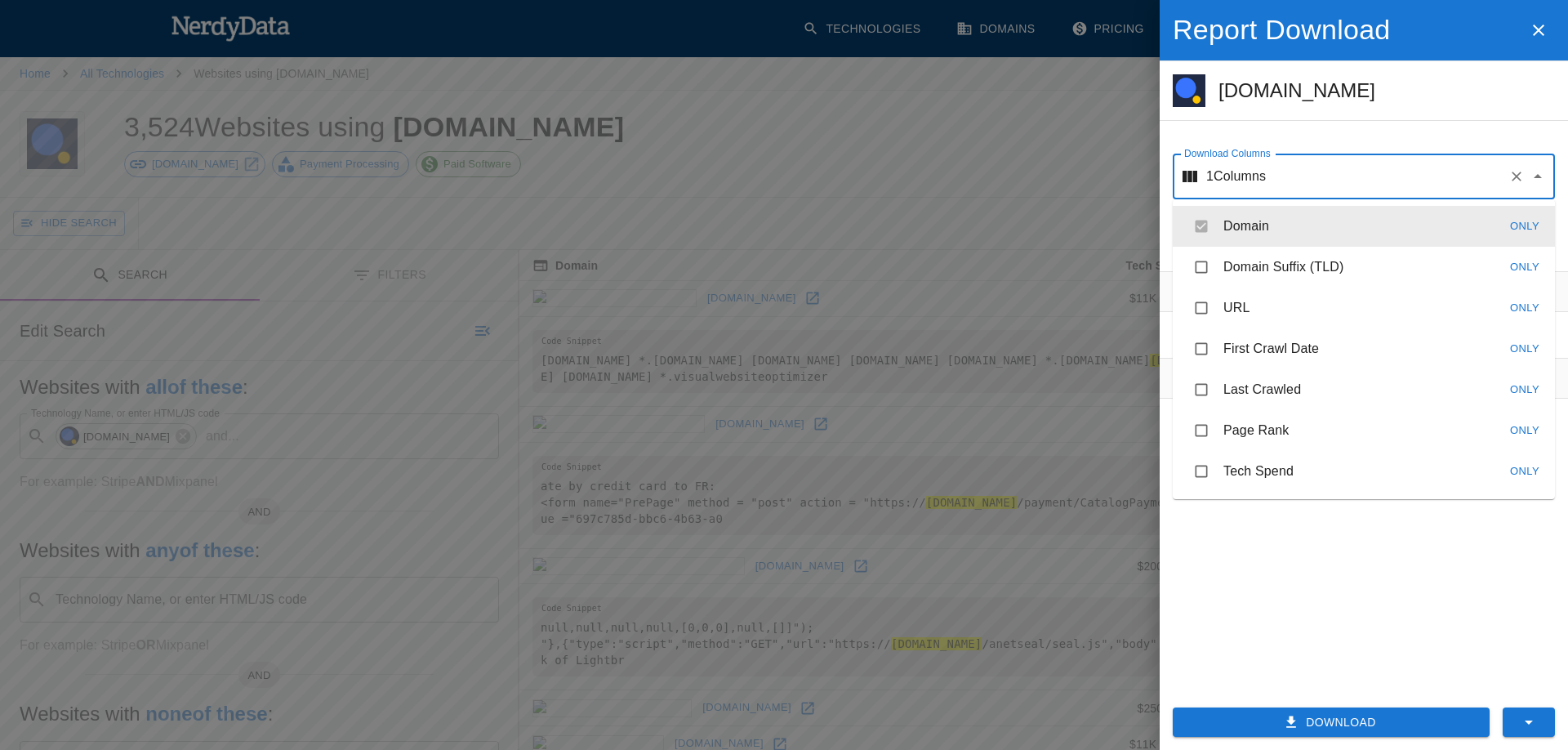
click at [1528, 116] on ul "[DOMAIN_NAME]" at bounding box center [1364, 90] width 408 height 59
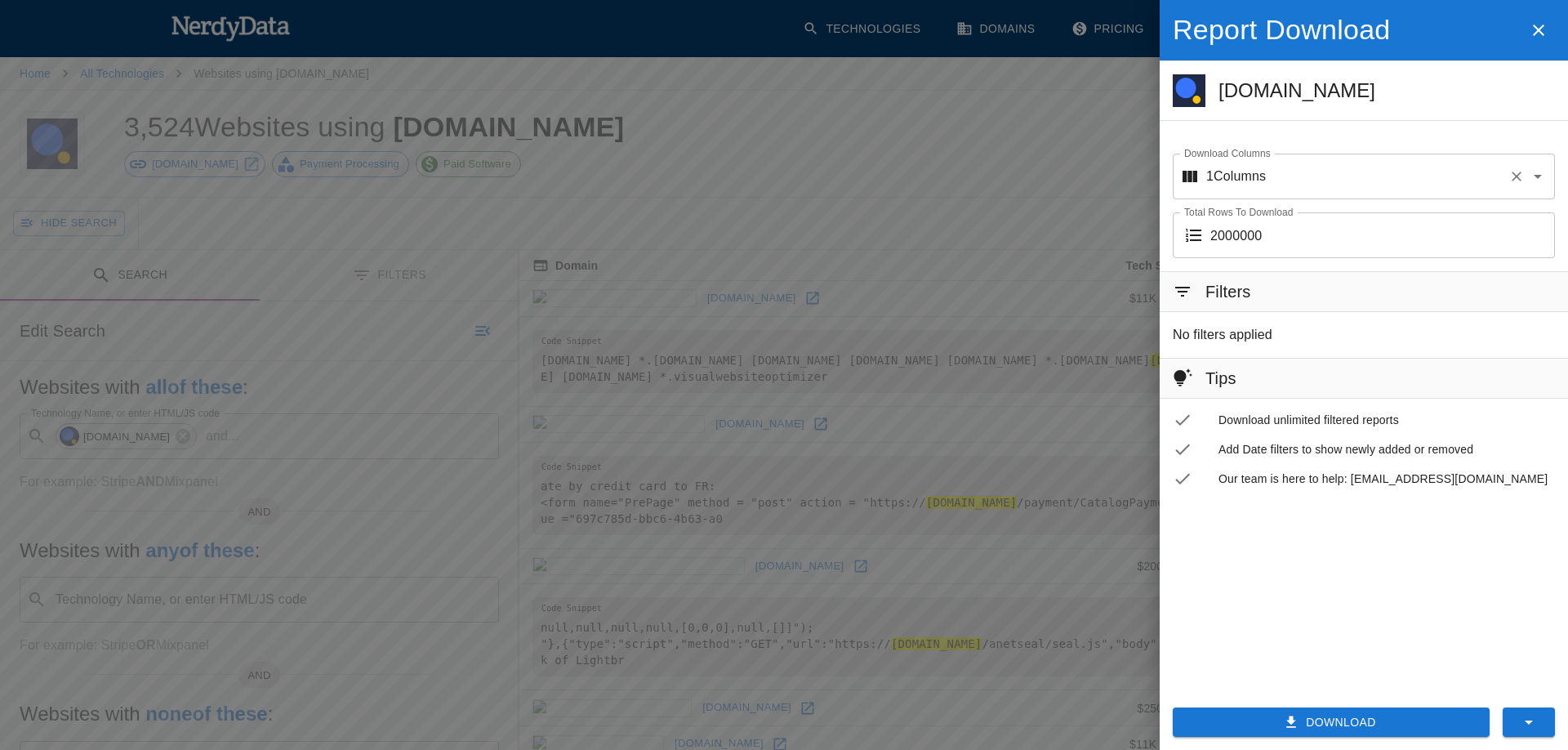
click at [1406, 177] on input "Download Columns" at bounding box center [1383, 177] width 236 height 31
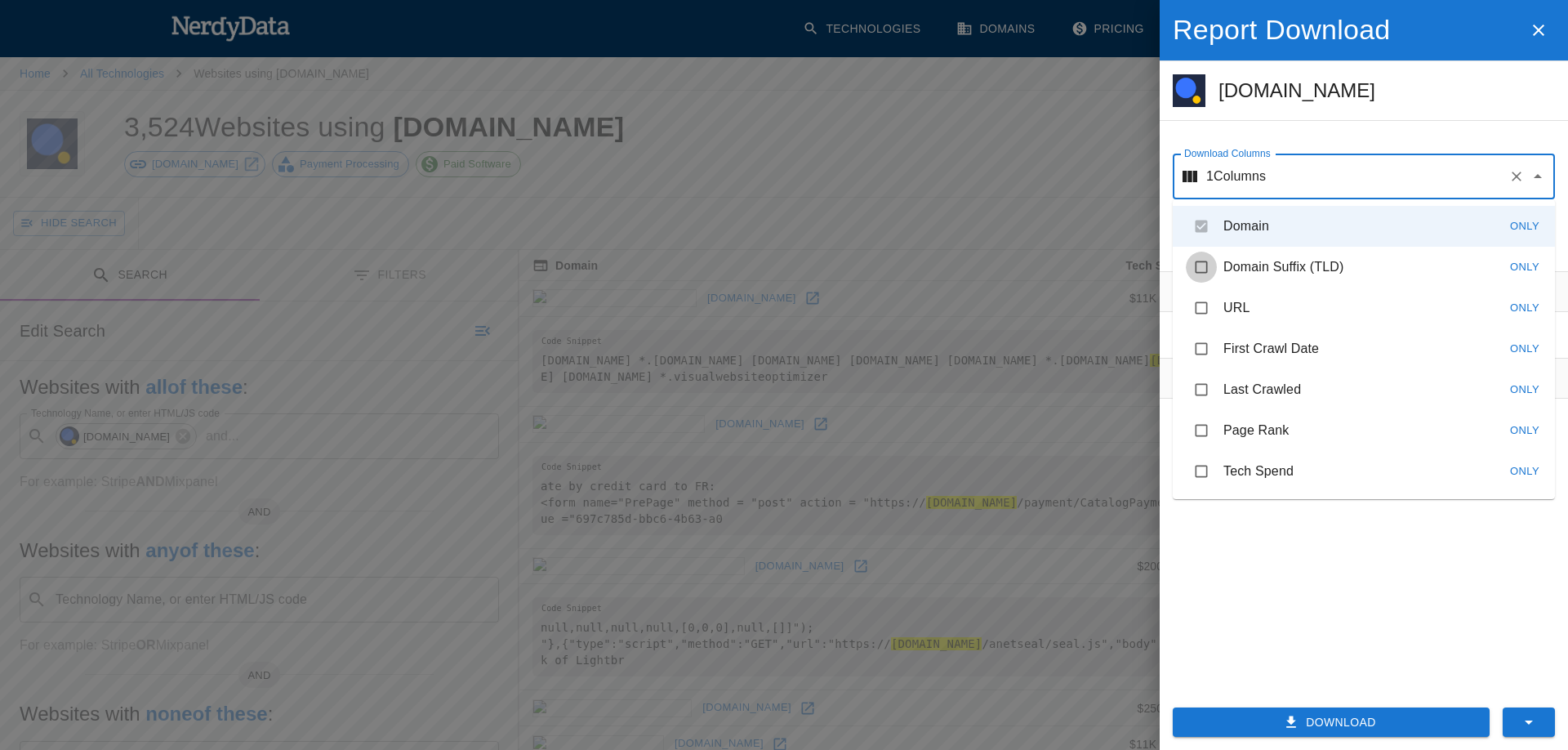
click at [1204, 269] on input "checkbox" at bounding box center [1202, 267] width 31 height 31
click at [1202, 265] on input "checkbox" at bounding box center [1202, 267] width 31 height 31
checkbox input "false"
click at [1209, 225] on li "Domain Only" at bounding box center [1363, 227] width 382 height 41
click at [1206, 224] on li "Domain Only" at bounding box center [1363, 227] width 382 height 41
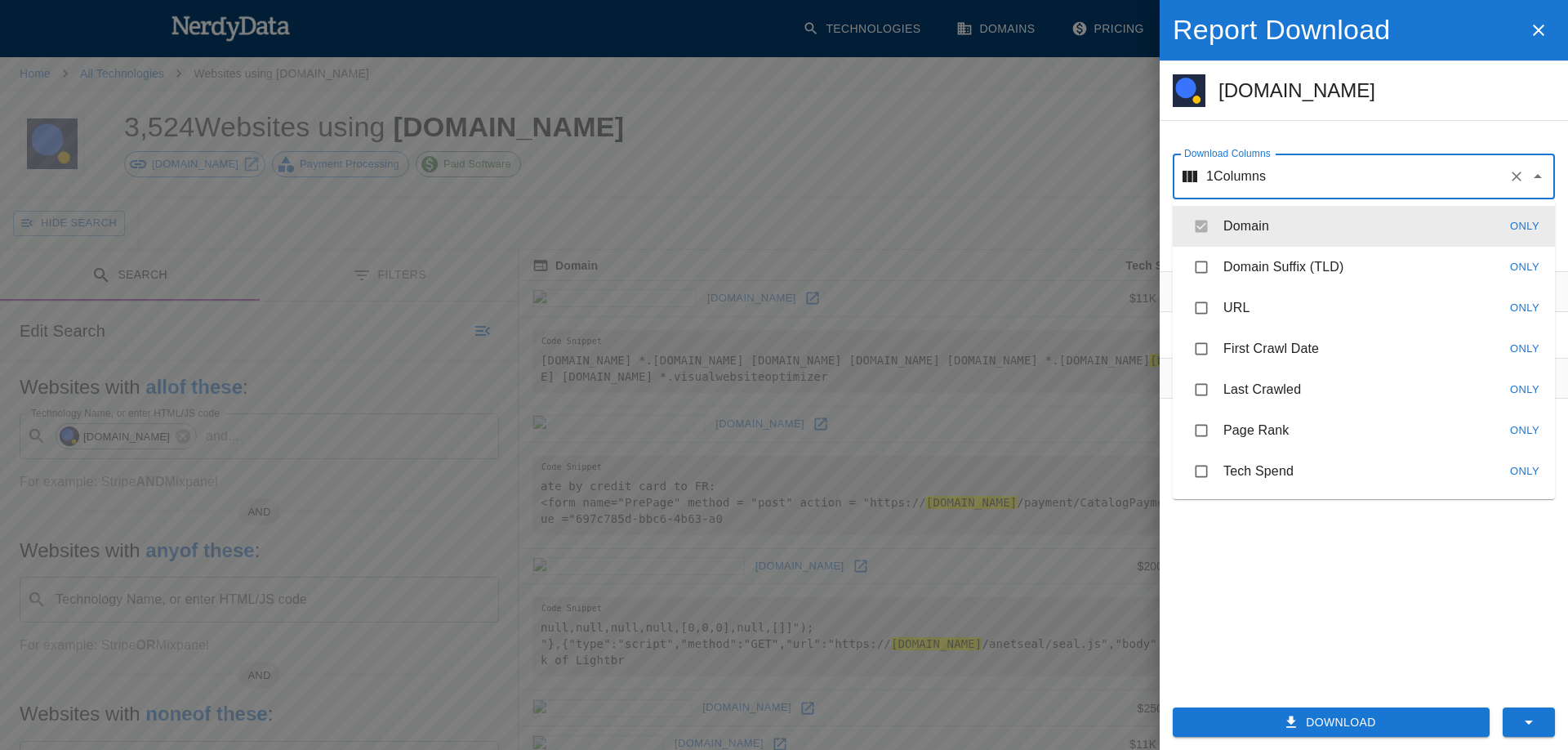
click at [1194, 182] on icon at bounding box center [1189, 177] width 15 height 12
click at [1189, 177] on icon at bounding box center [1189, 177] width 15 height 12
click at [1508, 178] on icon "Clear" at bounding box center [1516, 176] width 17 height 17
click at [1512, 179] on icon "Clear" at bounding box center [1516, 176] width 17 height 17
click at [1512, 180] on icon "Clear" at bounding box center [1516, 176] width 17 height 17
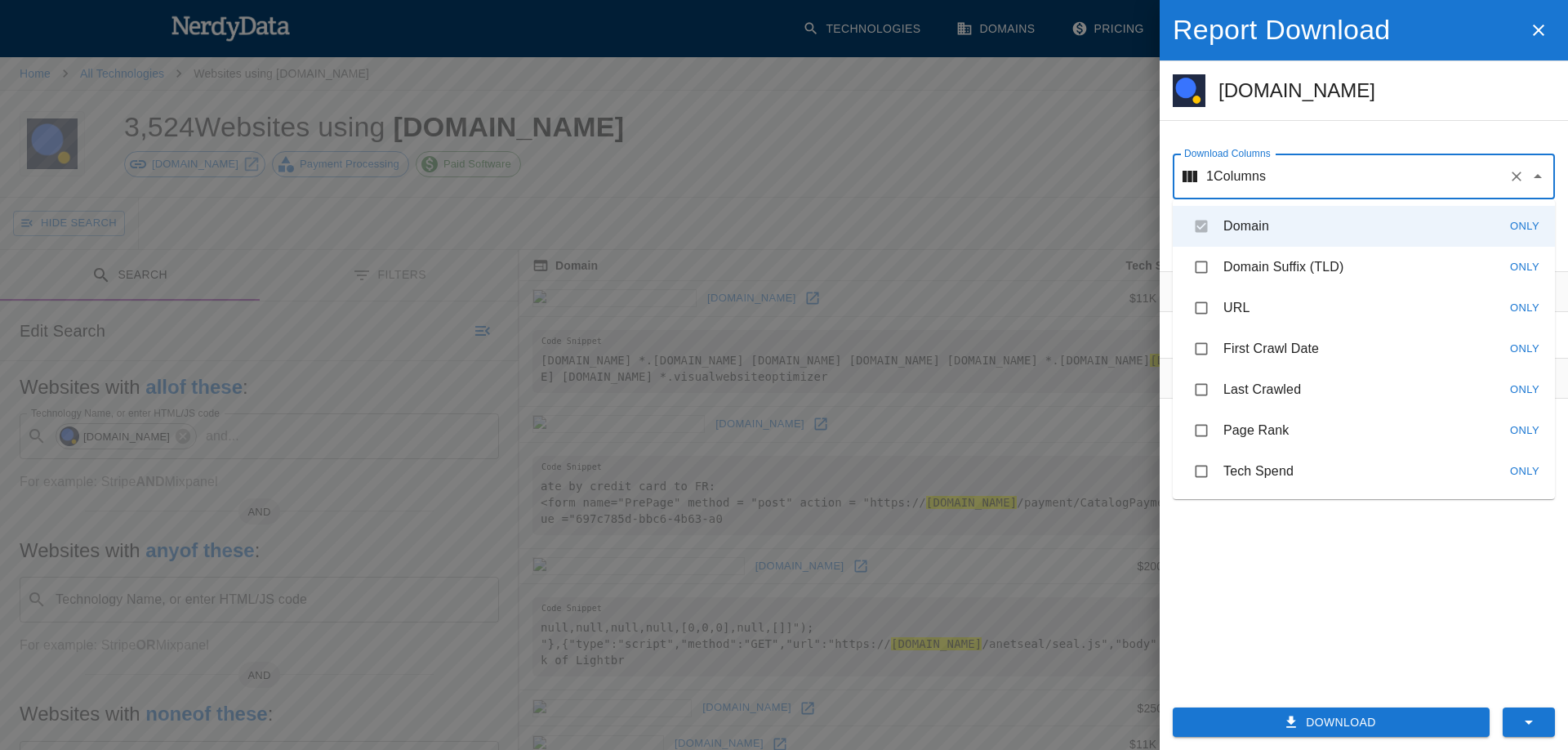
click at [1316, 602] on div "Filters No filters applied Tips Download unlimited filtered reports Add Date fi…" at bounding box center [1364, 476] width 408 height 410
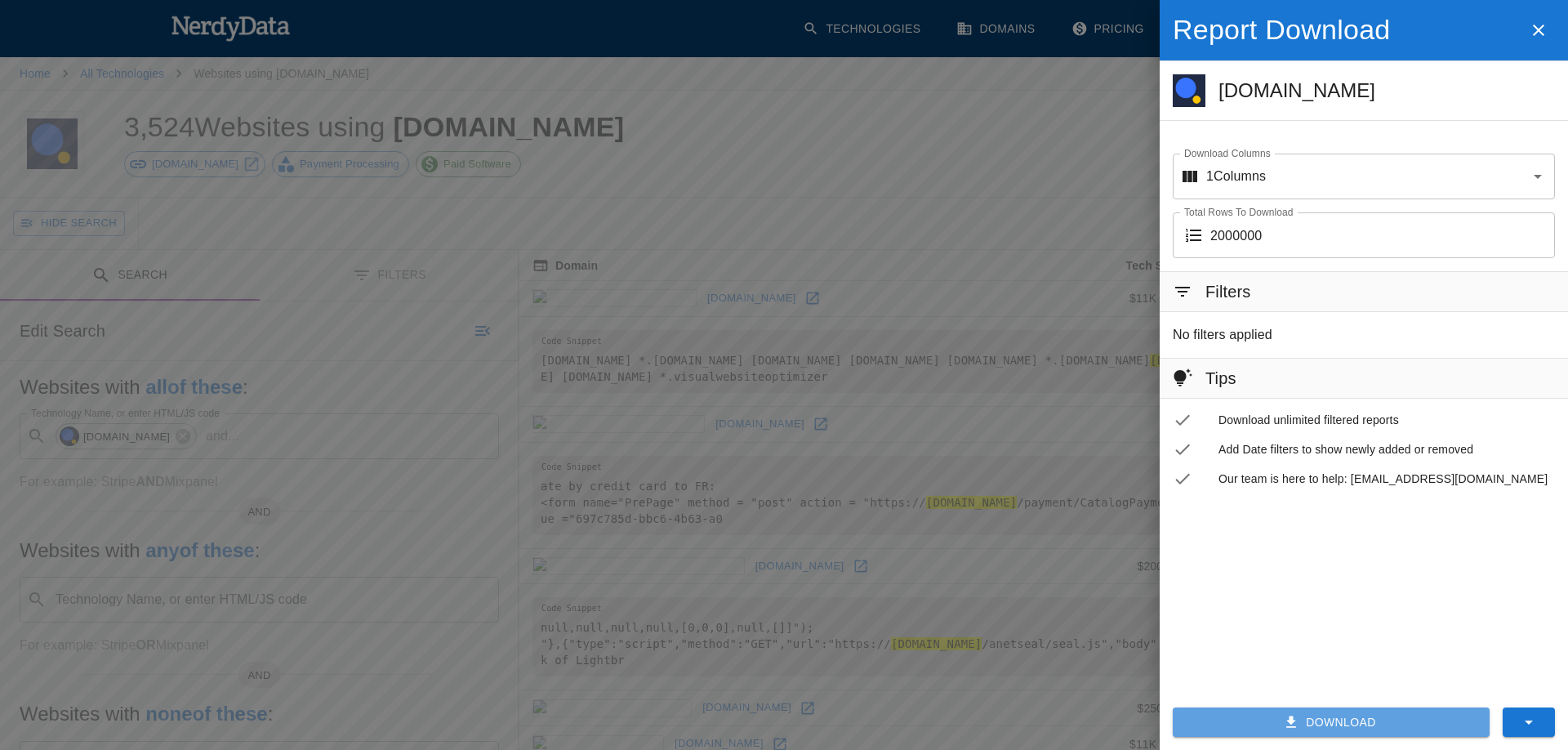
click at [1297, 725] on icon "button" at bounding box center [1291, 722] width 17 height 17
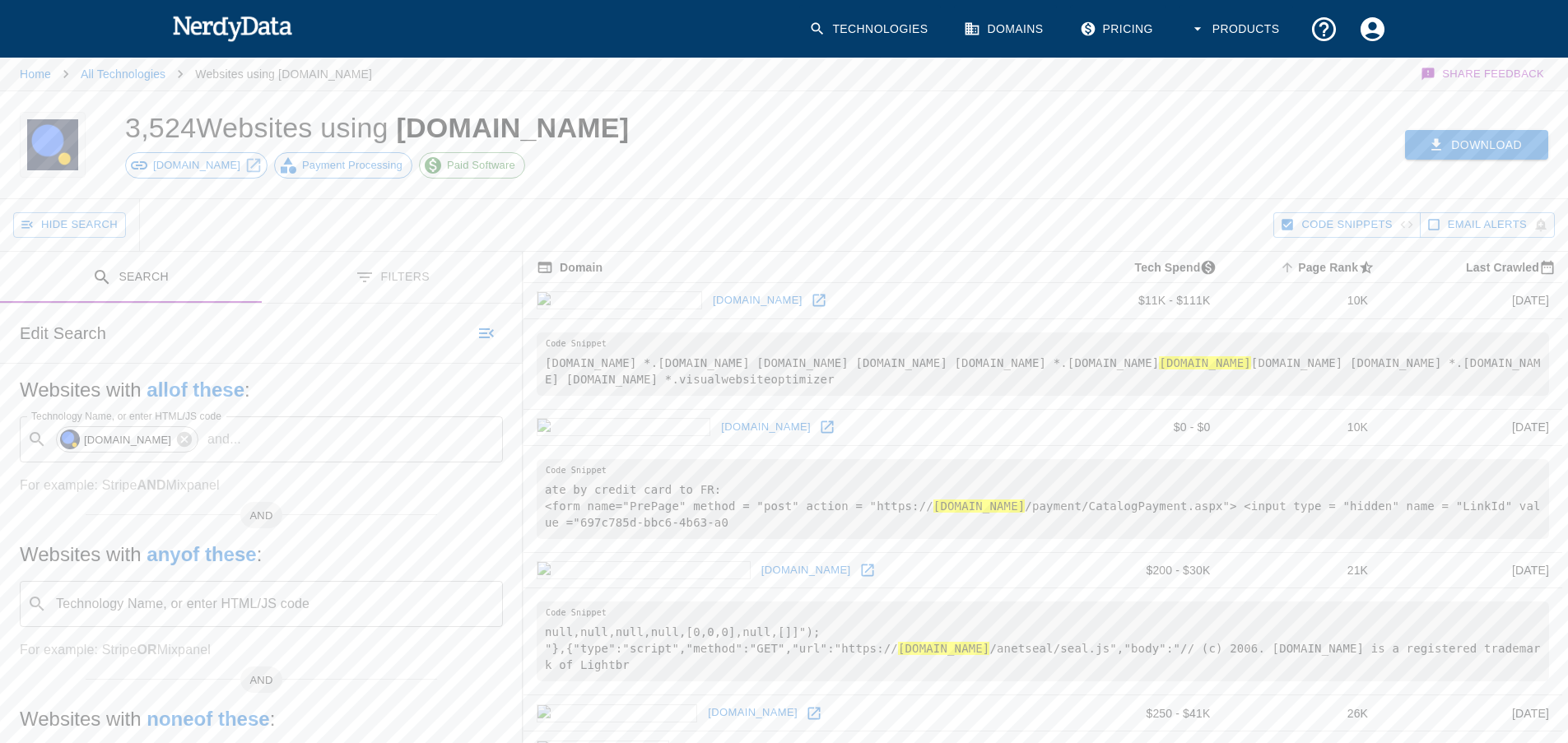
click at [1450, 150] on button "Download" at bounding box center [1476, 144] width 143 height 31
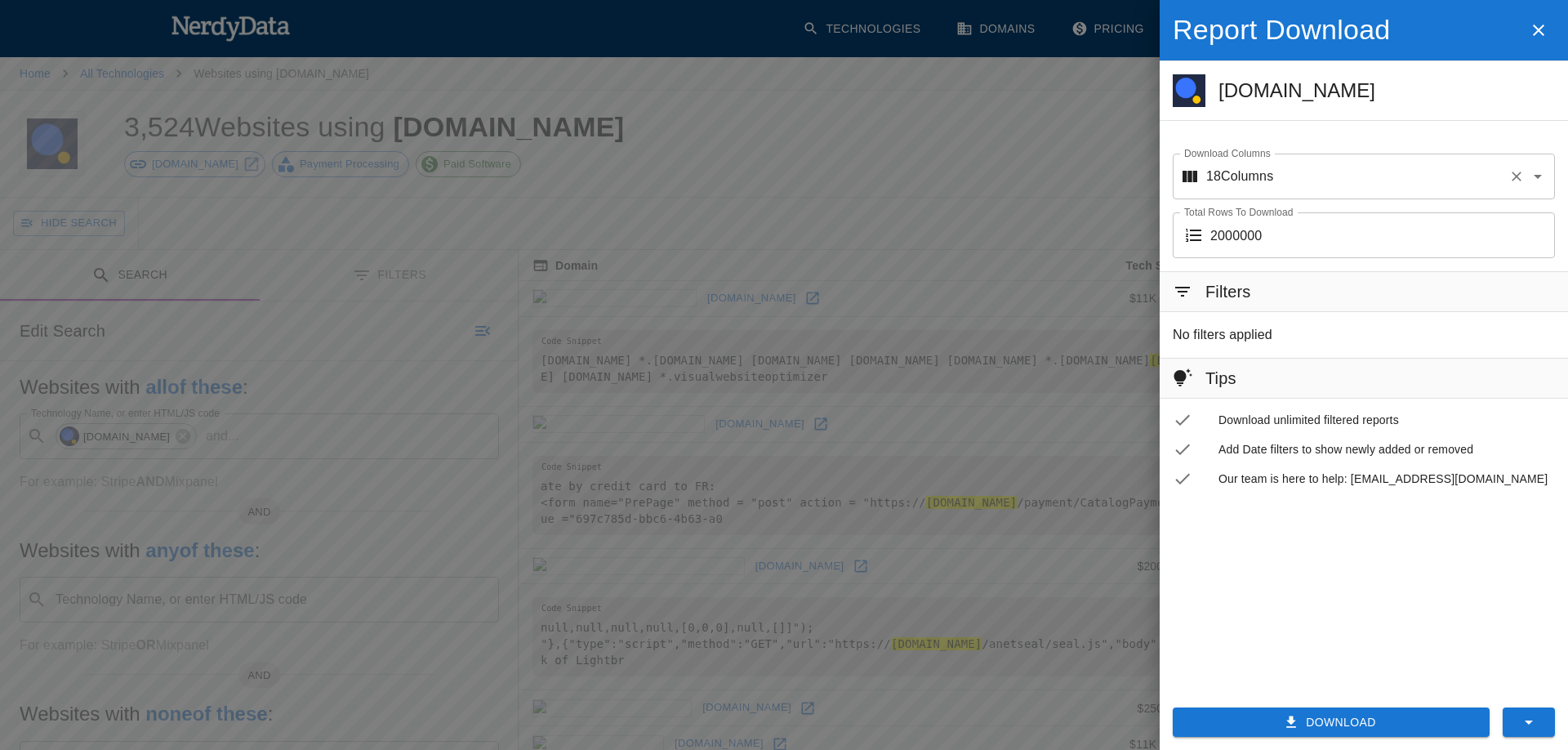
click at [1517, 182] on icon "Clear" at bounding box center [1516, 176] width 17 height 17
click at [1299, 726] on icon "button" at bounding box center [1291, 722] width 17 height 17
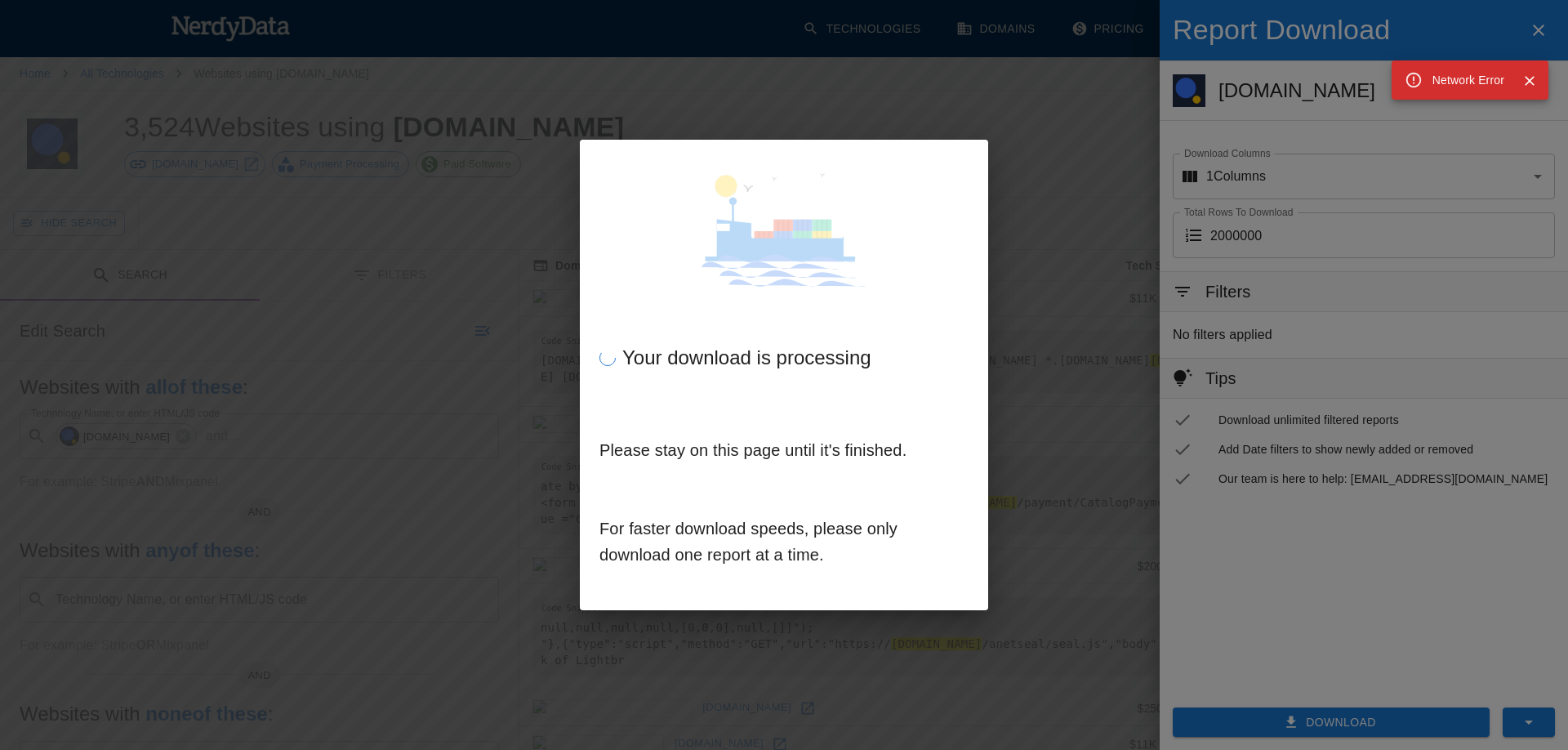
click at [865, 198] on img at bounding box center [784, 230] width 382 height 114
click at [1536, 76] on icon "Close" at bounding box center [1530, 80] width 17 height 17
click at [1531, 84] on icon "Close" at bounding box center [1530, 80] width 17 height 17
click at [1531, 81] on icon "Close" at bounding box center [1530, 80] width 10 height 10
click at [1521, 81] on icon "Close" at bounding box center [1514, 80] width 12 height 9
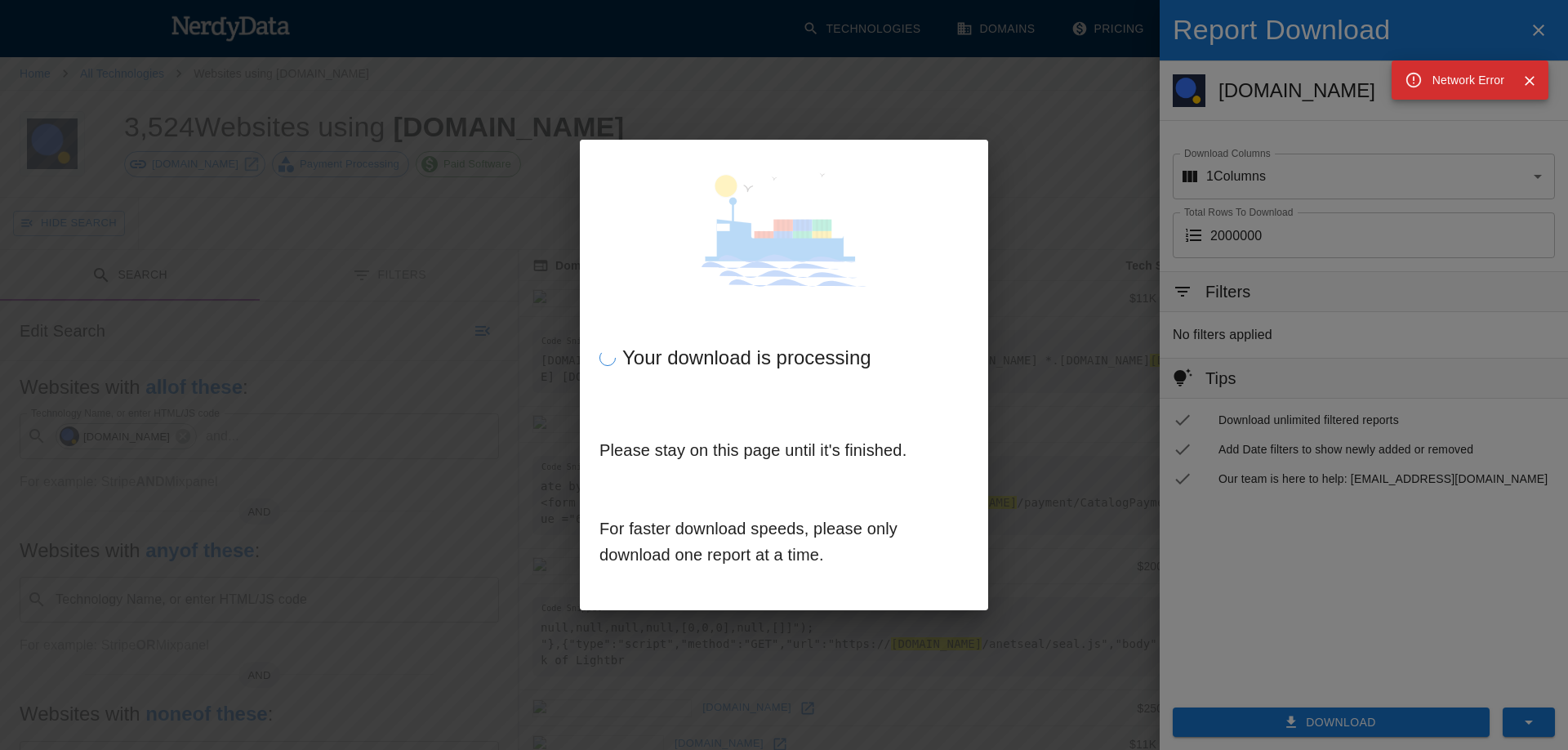
click at [1531, 81] on icon "Close" at bounding box center [1530, 80] width 10 height 10
click at [1529, 80] on div "Network Error" at bounding box center [1470, 80] width 118 height 22
click at [1531, 80] on icon "Close" at bounding box center [1530, 80] width 10 height 10
click at [1530, 80] on icon "Close" at bounding box center [1530, 80] width 17 height 17
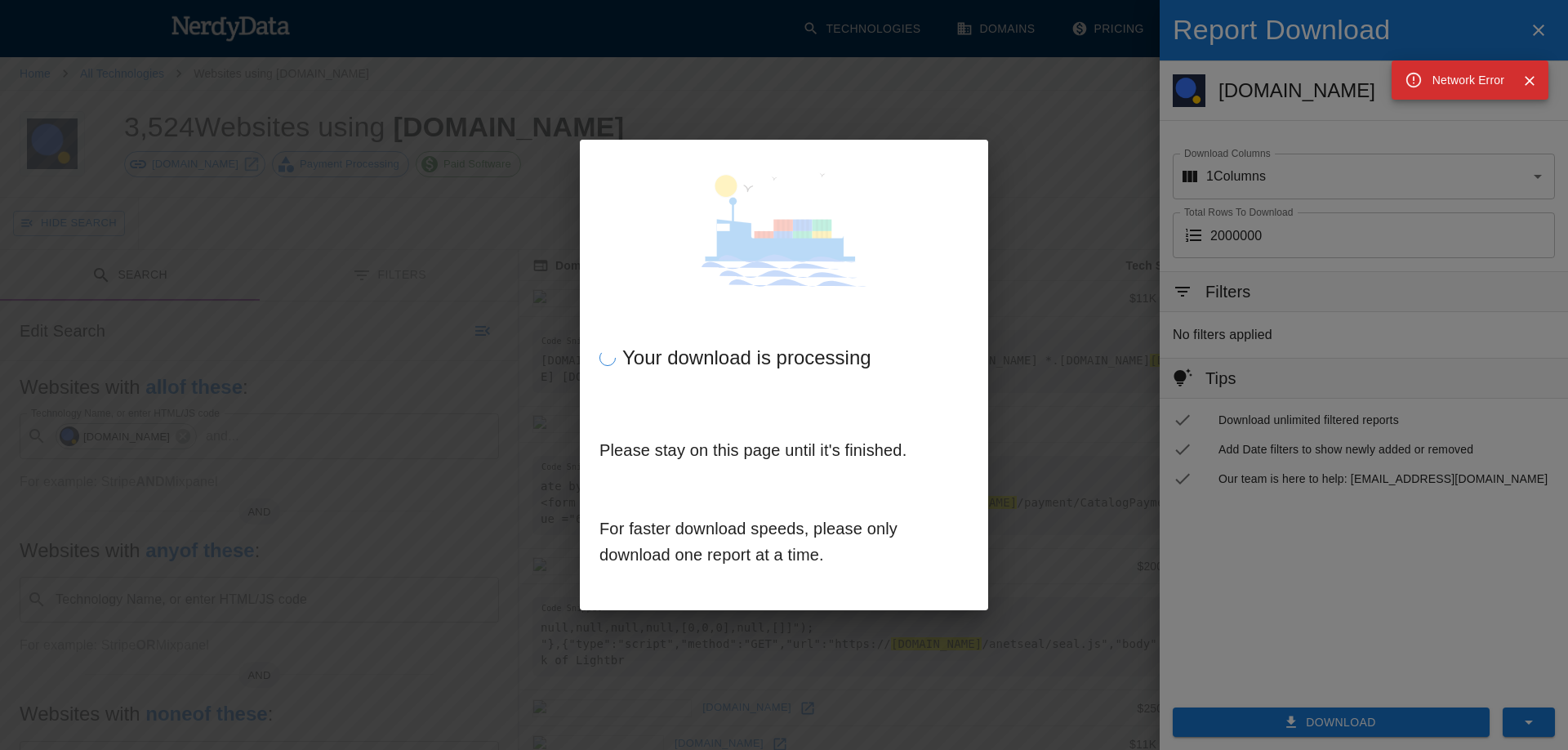
click at [1530, 80] on icon "Close" at bounding box center [1530, 80] width 17 height 17
click at [1521, 80] on icon "Close" at bounding box center [1514, 80] width 12 height 9
click at [1530, 80] on icon "Close" at bounding box center [1530, 80] width 17 height 17
click at [1529, 80] on icon "Close" at bounding box center [1530, 80] width 10 height 10
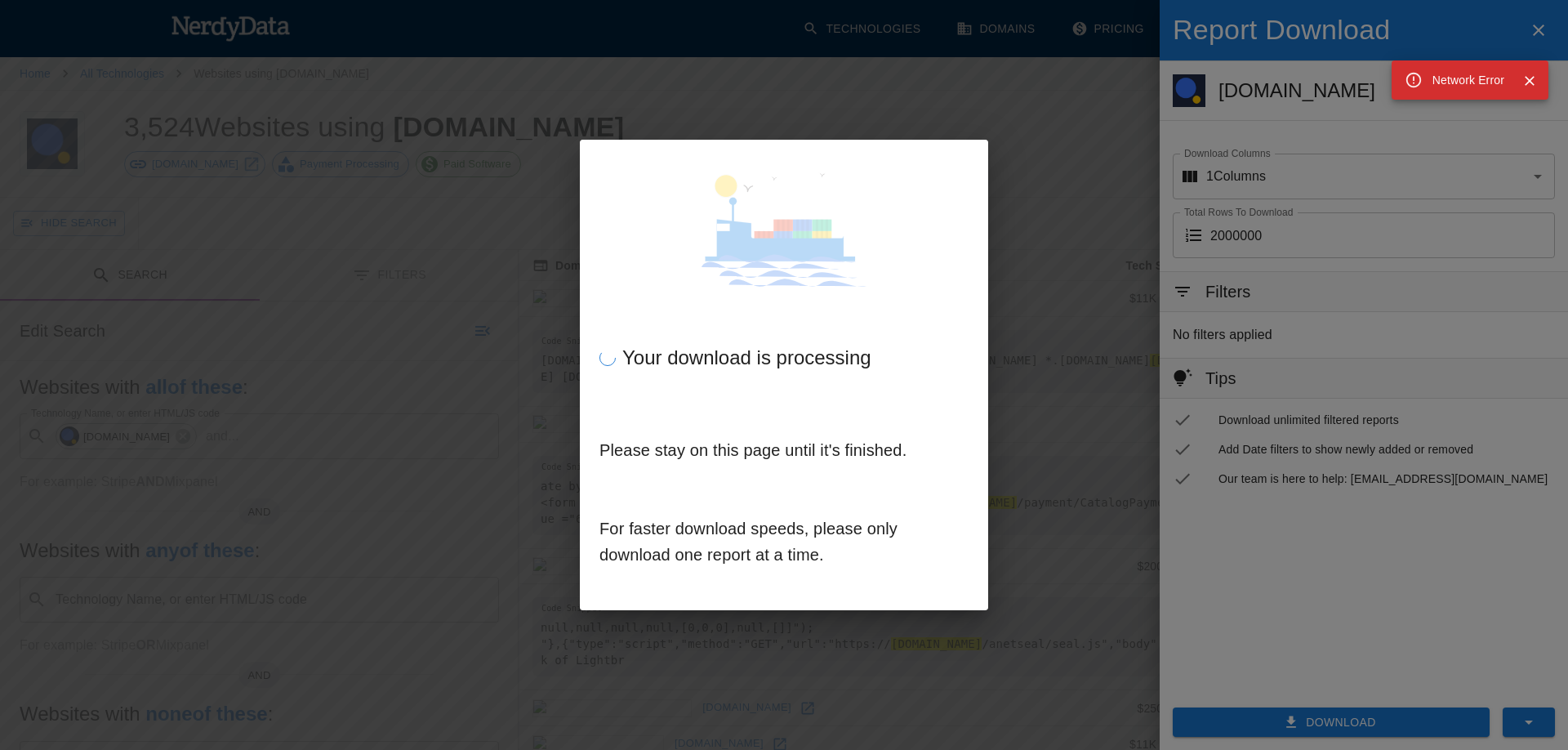
click at [1529, 80] on icon "Close" at bounding box center [1530, 80] width 10 height 10
click at [1528, 80] on icon "Close" at bounding box center [1530, 80] width 10 height 10
click at [1040, 114] on div "Your download is processing Please stay on this page until it's finished. For f…" at bounding box center [784, 375] width 1568 height 750
click at [1531, 85] on icon "Close" at bounding box center [1530, 80] width 17 height 17
click at [1529, 82] on icon "Close" at bounding box center [1530, 80] width 10 height 10
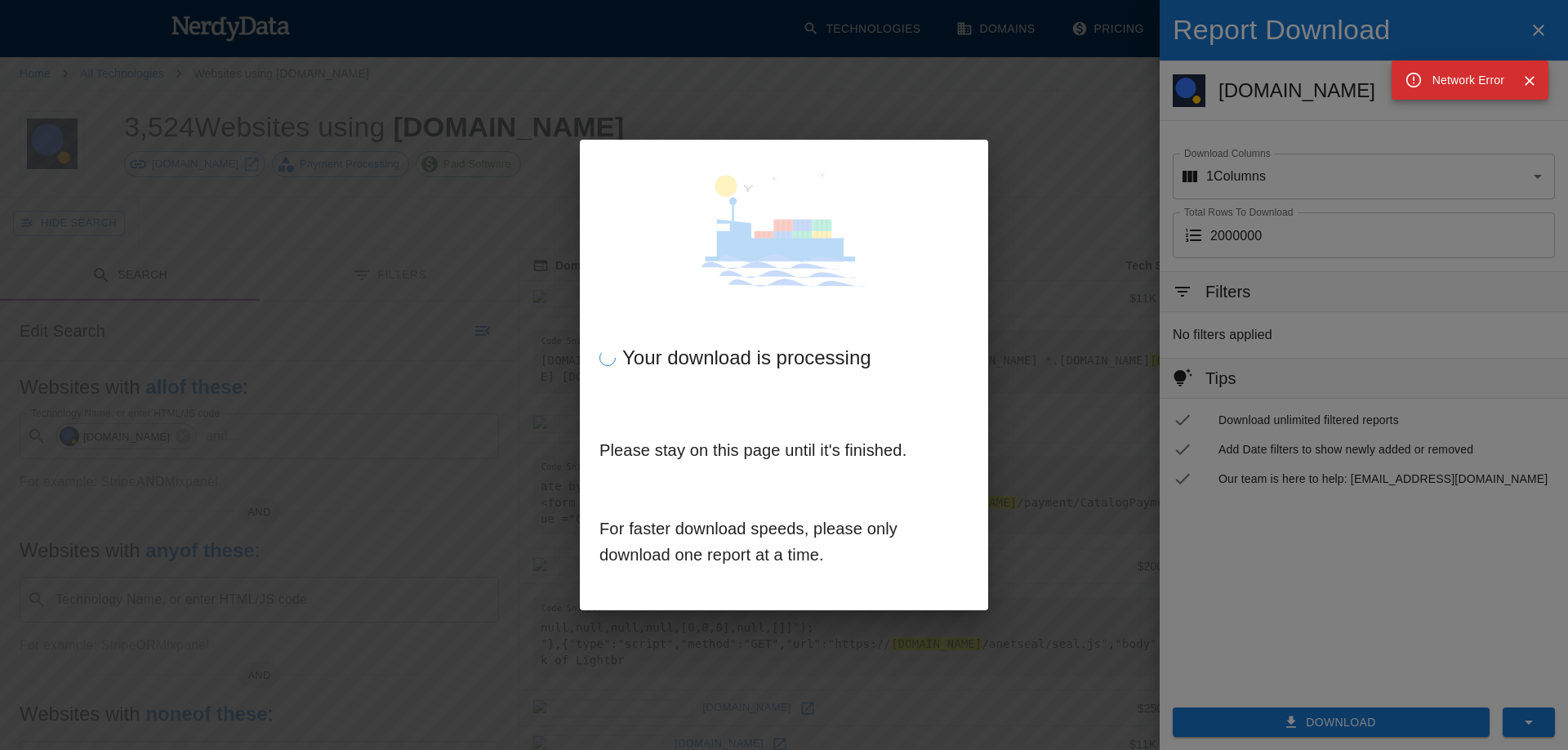
click at [1529, 82] on div "Network Error" at bounding box center [1470, 80] width 157 height 39
click at [1529, 82] on icon "Close" at bounding box center [1530, 80] width 10 height 10
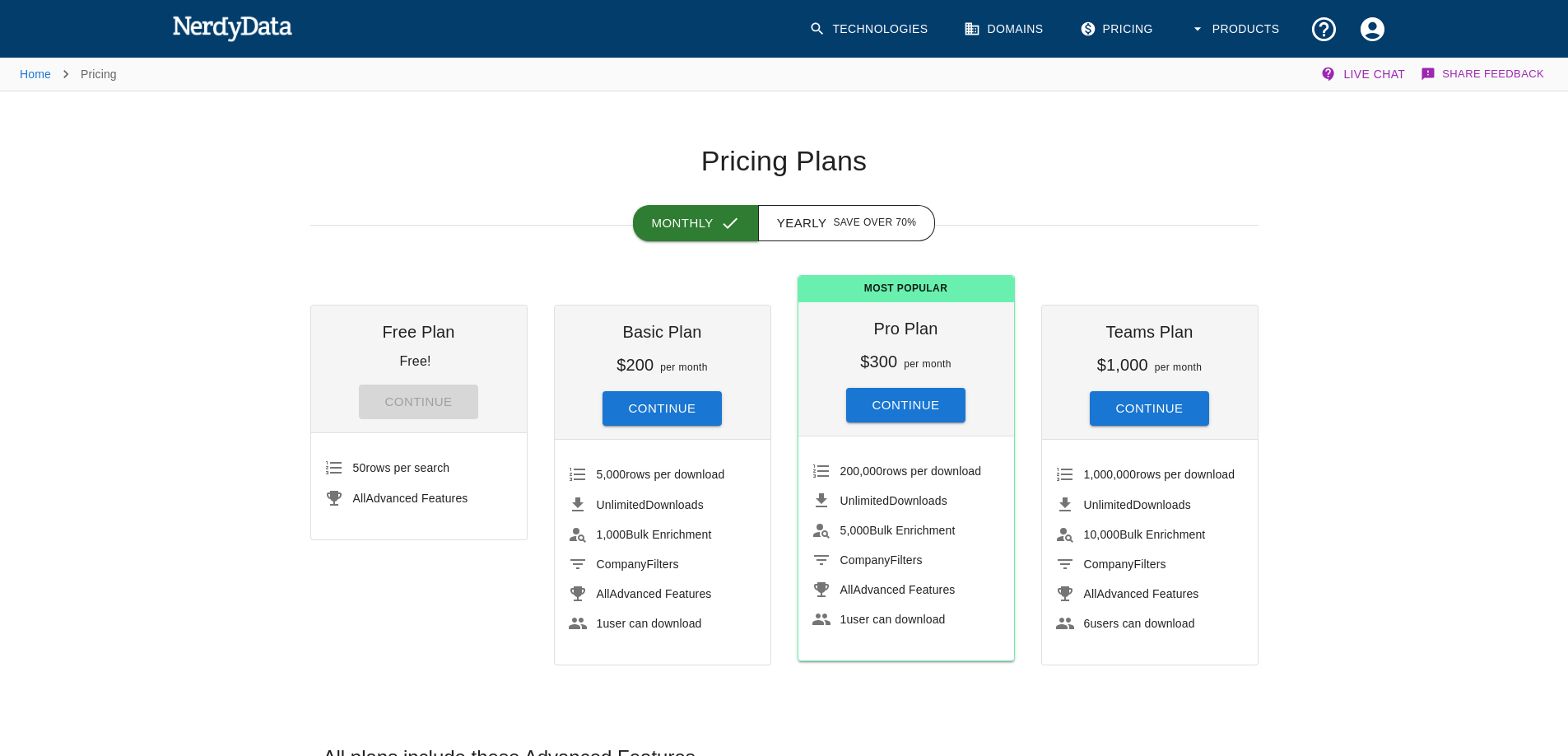
click at [672, 228] on button "Monthly" at bounding box center [695, 223] width 126 height 37
click at [840, 232] on span "Save over 70%" at bounding box center [875, 223] width 83 height 17
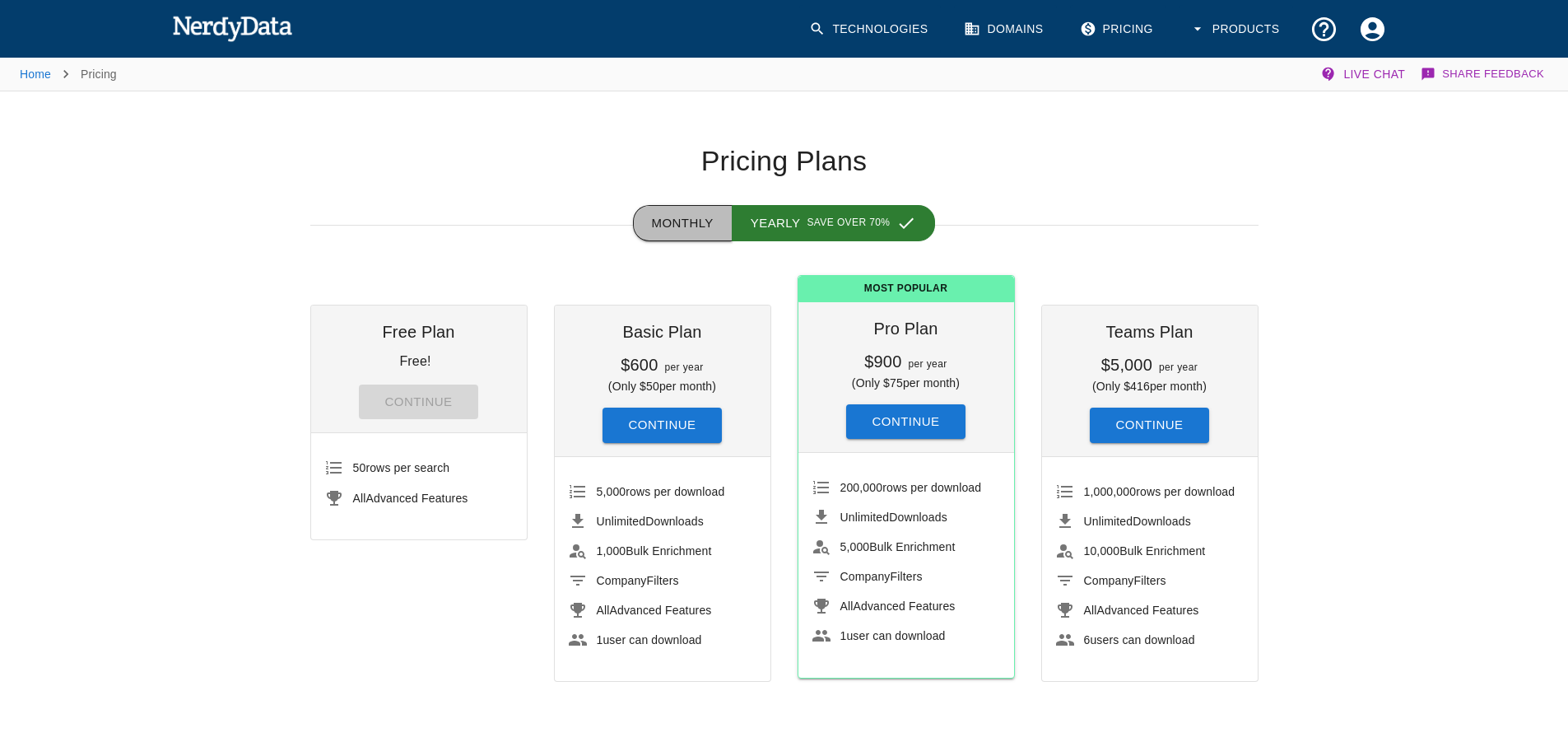
click at [684, 227] on button "Monthly" at bounding box center [683, 223] width 100 height 37
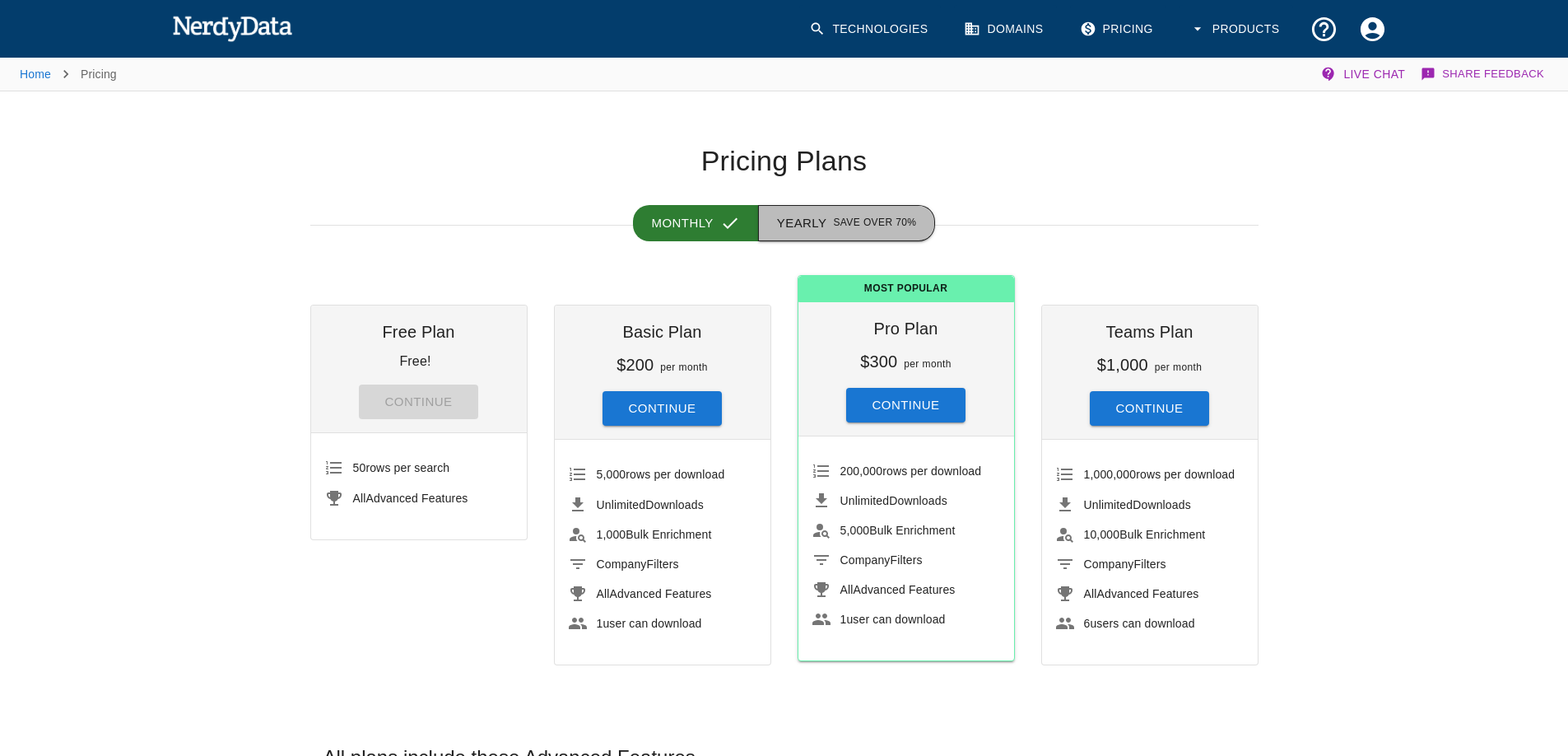
click at [812, 223] on button "Yearly Save over 70%" at bounding box center [847, 223] width 178 height 37
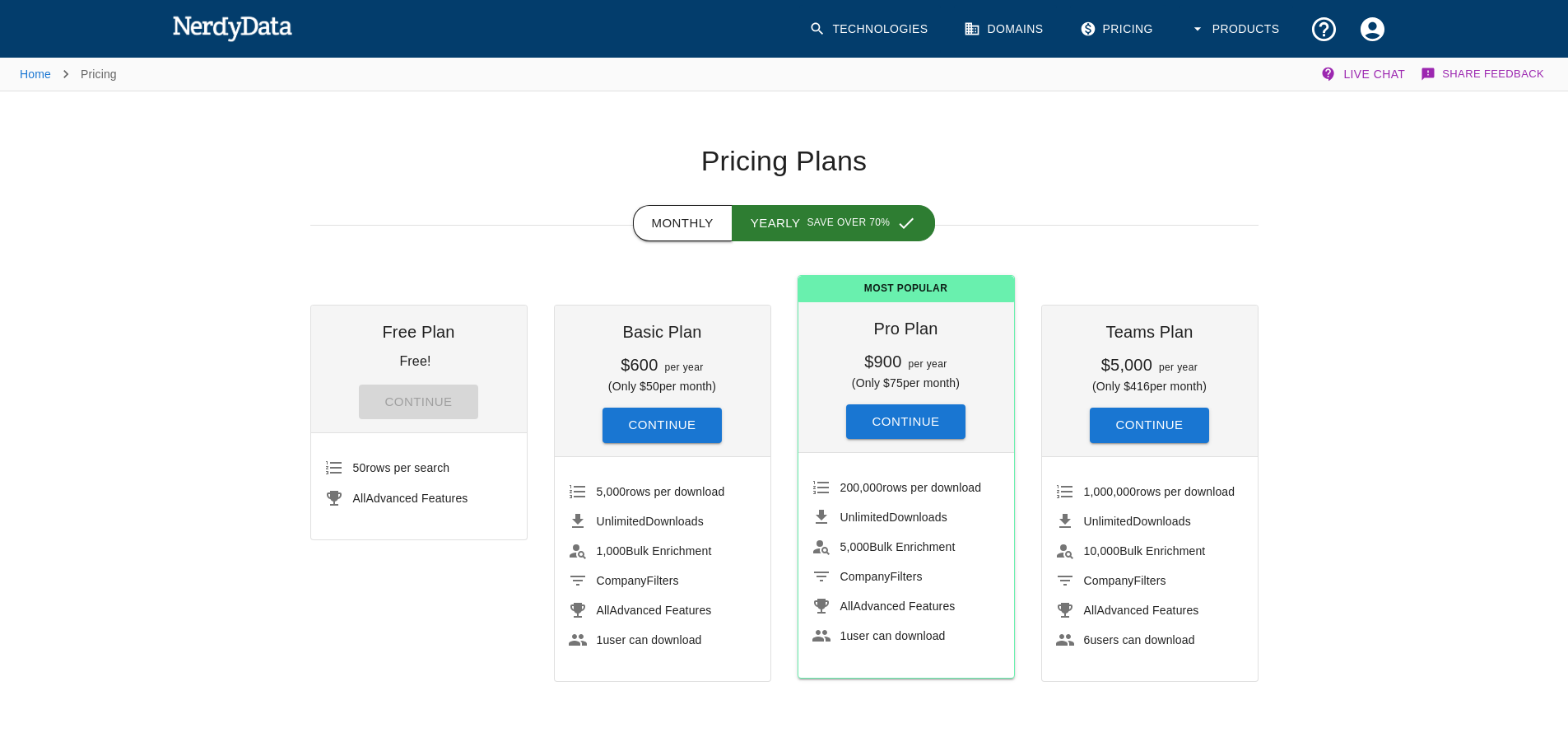
click at [685, 232] on button "Monthly" at bounding box center [683, 223] width 100 height 37
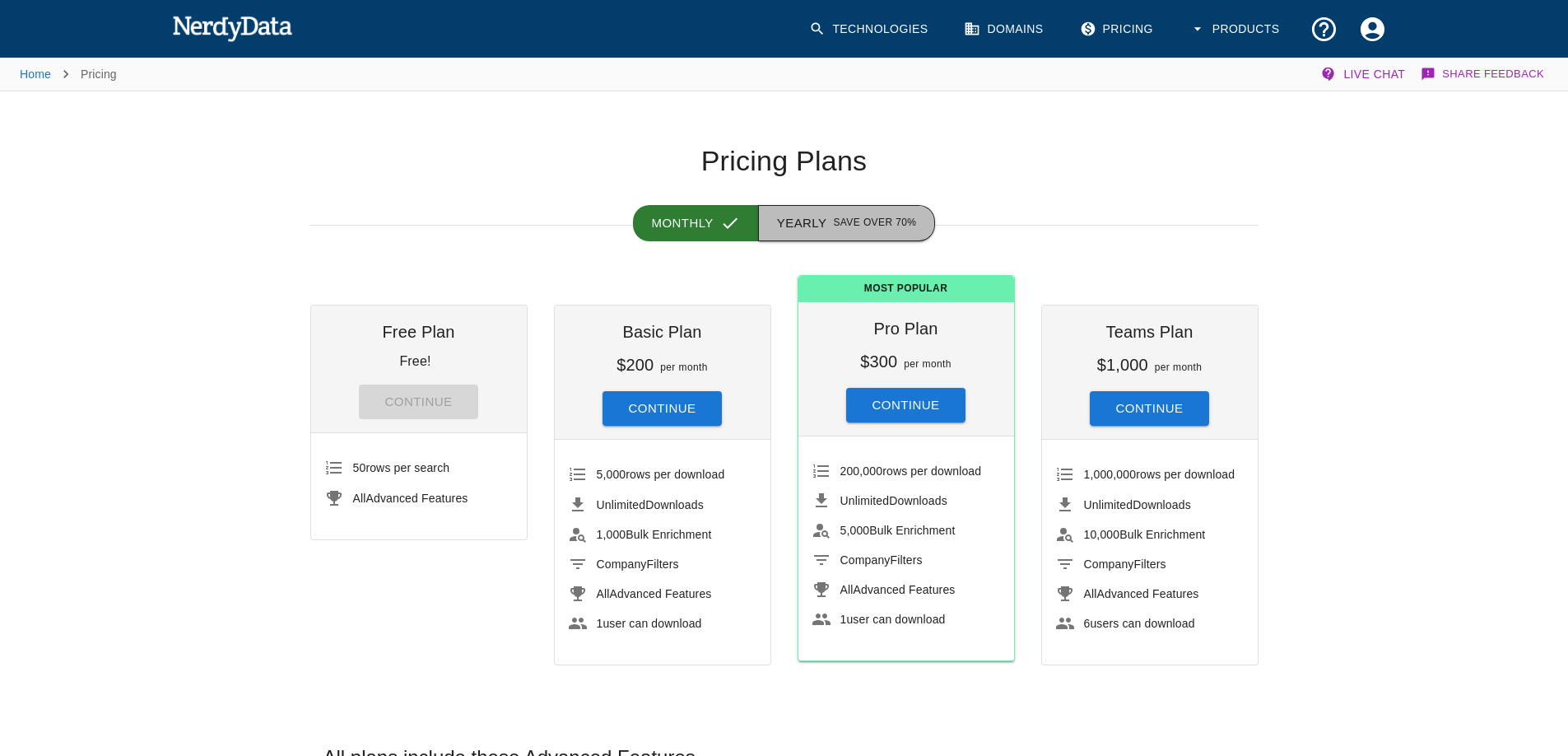
click at [824, 223] on button "Yearly Save over 70%" at bounding box center [847, 223] width 178 height 37
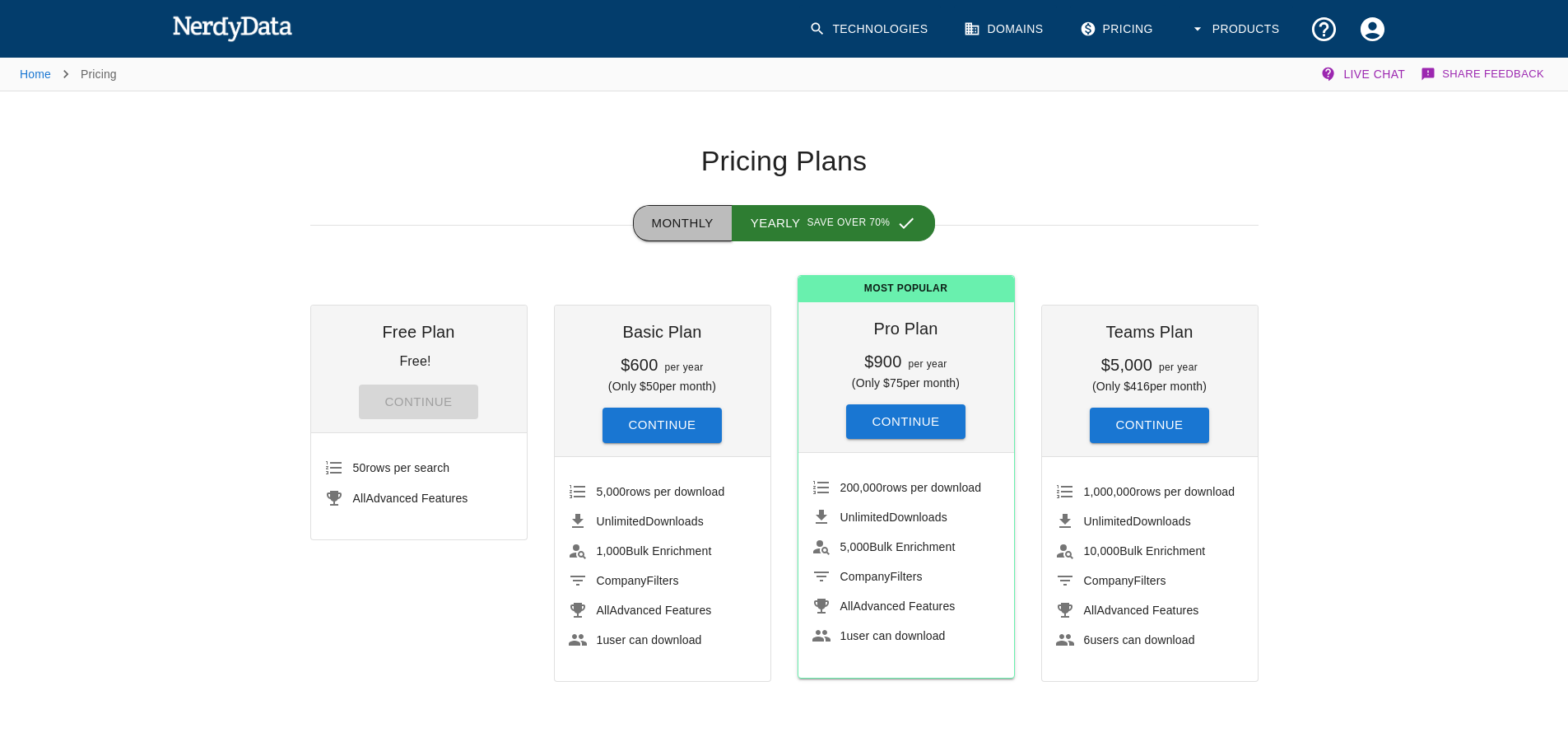
click at [675, 225] on button "Monthly" at bounding box center [683, 223] width 100 height 37
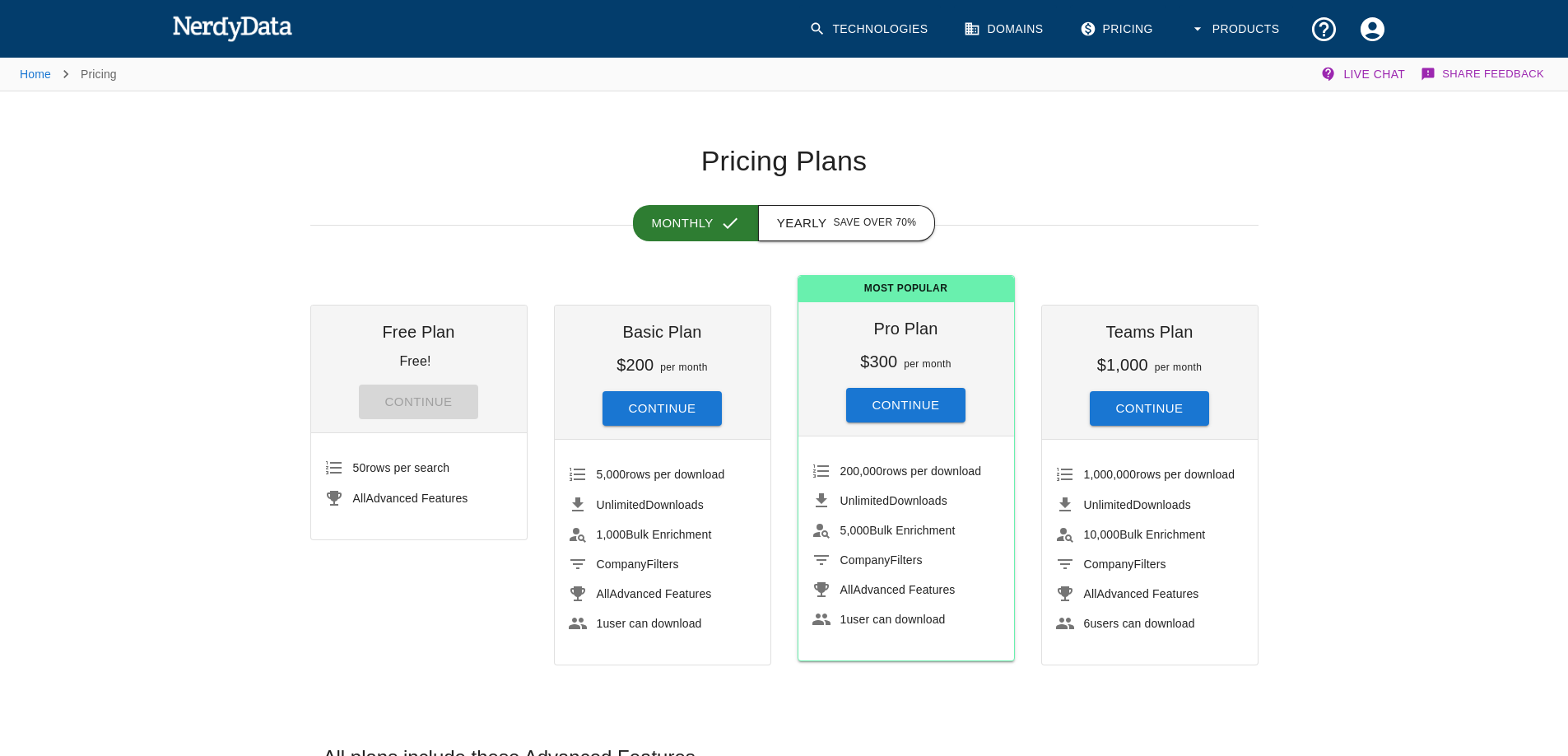
click at [866, 221] on span "Save over 70%" at bounding box center [875, 223] width 83 height 17
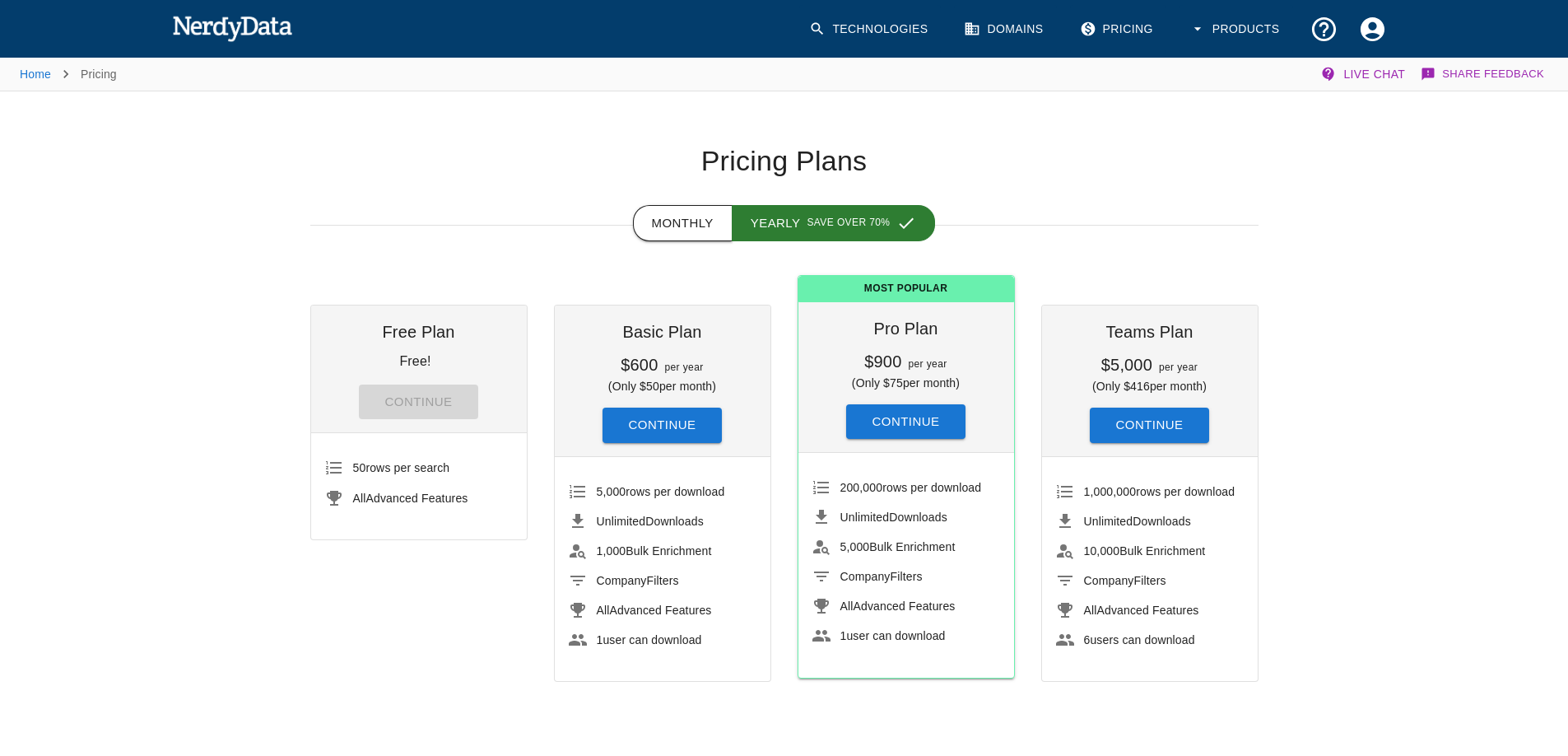
click at [688, 222] on button "Monthly" at bounding box center [683, 223] width 100 height 37
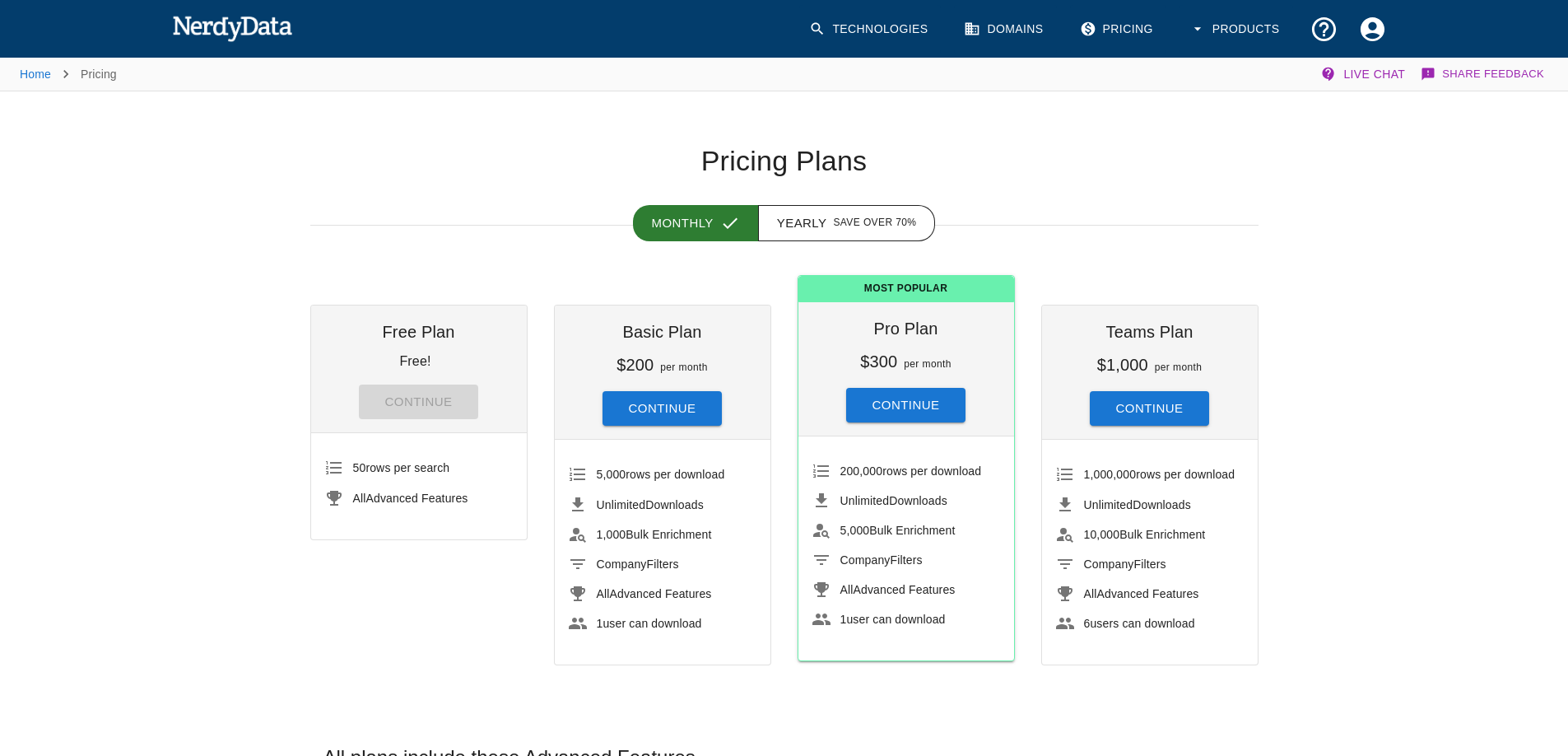
click at [643, 413] on button "Continue" at bounding box center [662, 408] width 120 height 35
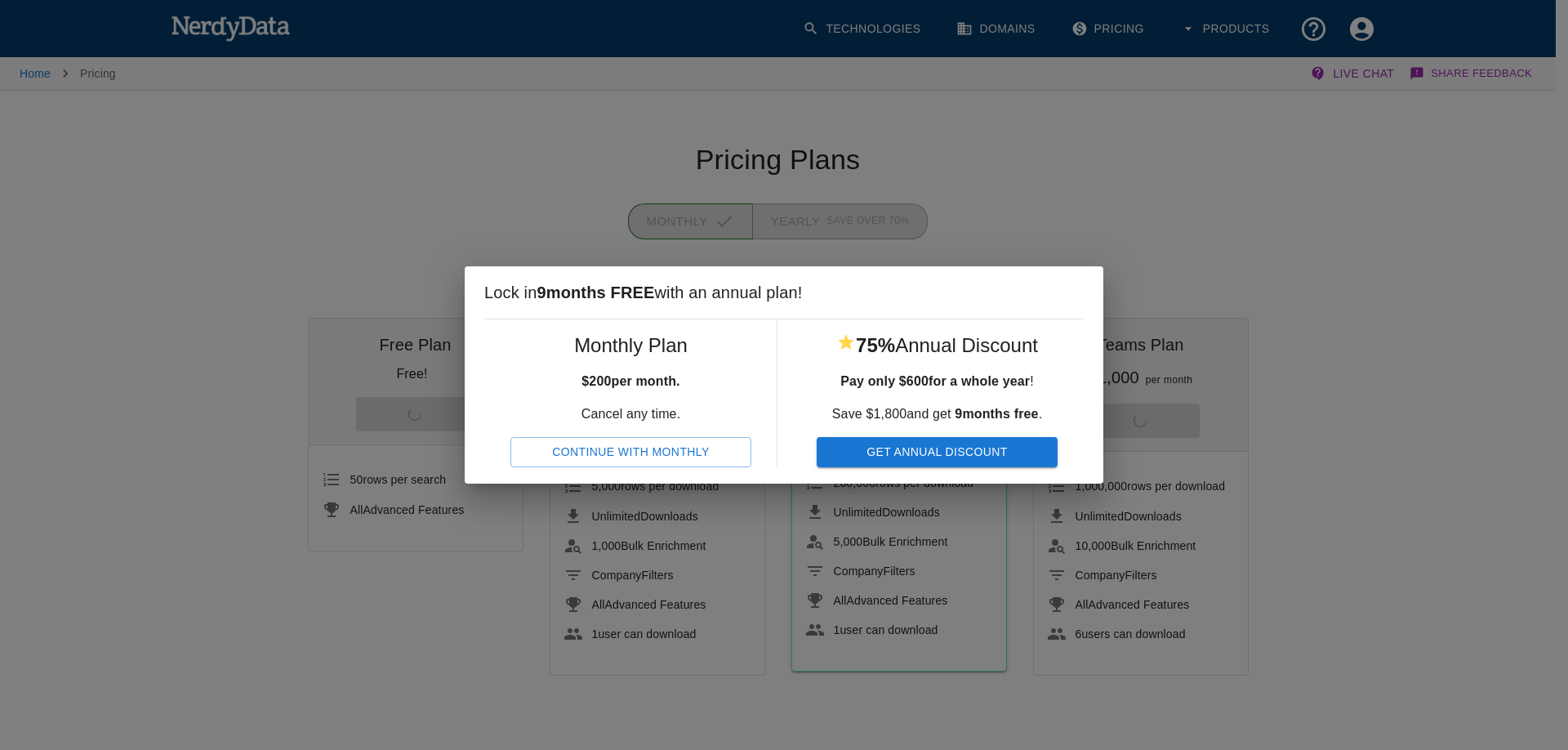
click at [672, 456] on button "Continue With Monthly" at bounding box center [630, 452] width 241 height 30
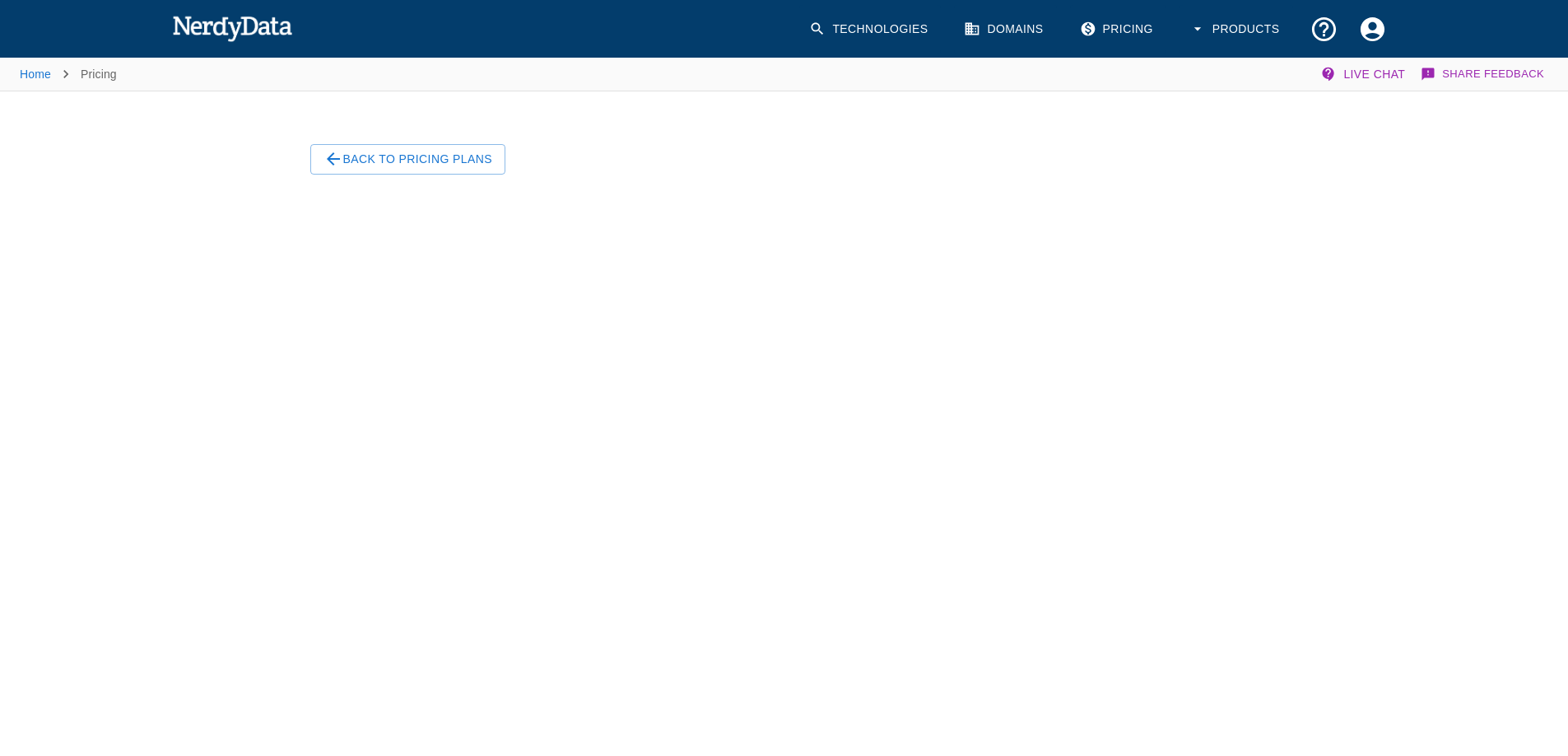
click at [1480, 286] on div "Home Pricing Live Chat Share Feedback Back To Pricing Plans" at bounding box center [784, 569] width 1568 height 1027
click at [395, 161] on button "Back To Pricing Plans" at bounding box center [408, 159] width 195 height 31
